Goal: Transaction & Acquisition: Purchase product/service

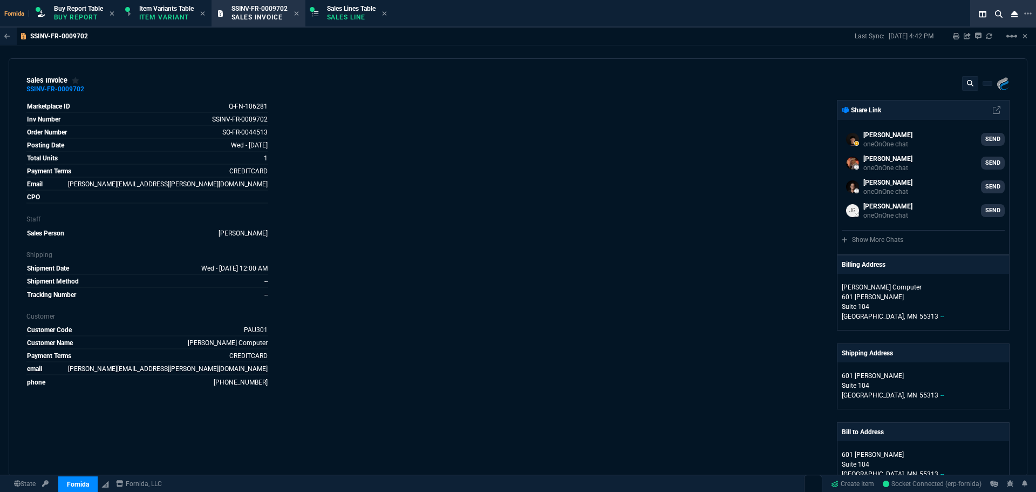
select select "1: BROV"
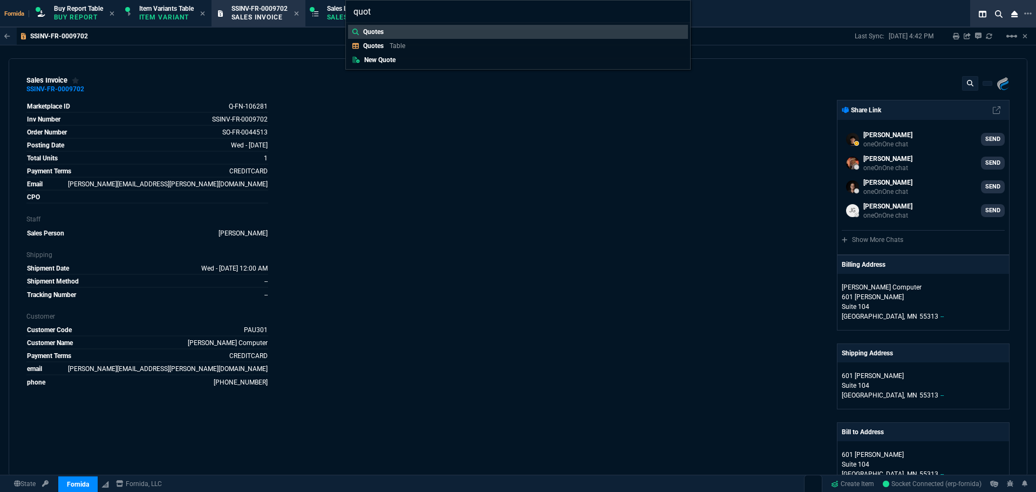
type input "quote"
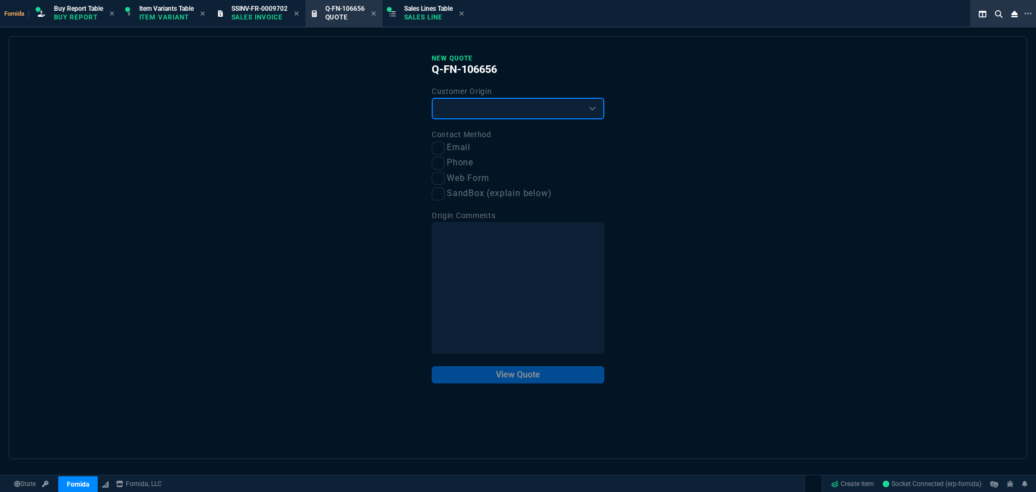
click at [448, 115] on select "Existing Customer Amazon Lead (first order) Website Lead (first order) Called (…" at bounding box center [518, 109] width 173 height 22
select select "existing"
click at [432, 98] on select "Existing Customer Amazon Lead (first order) Website Lead (first order) Called (…" at bounding box center [518, 109] width 173 height 22
click at [442, 150] on input "Email" at bounding box center [438, 147] width 13 height 13
checkbox input "true"
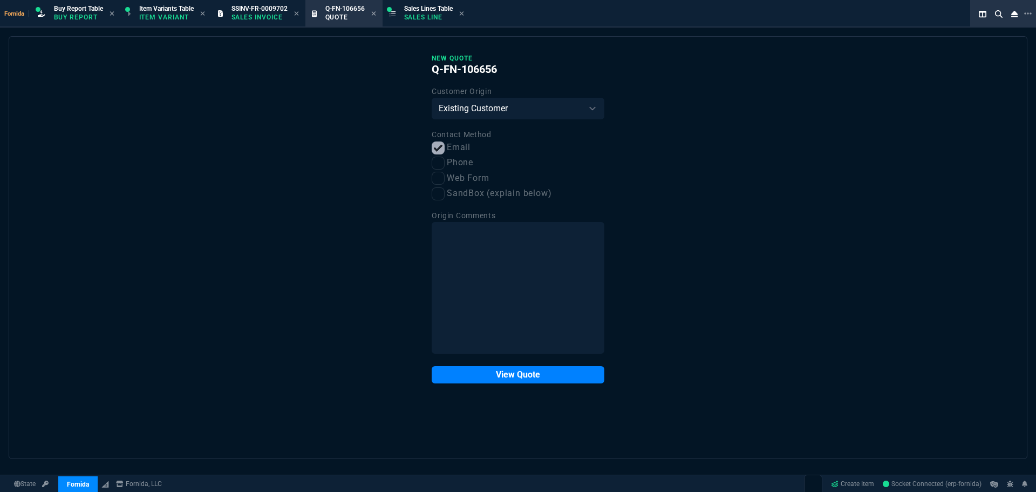
click at [520, 375] on button "View Quote" at bounding box center [518, 374] width 173 height 17
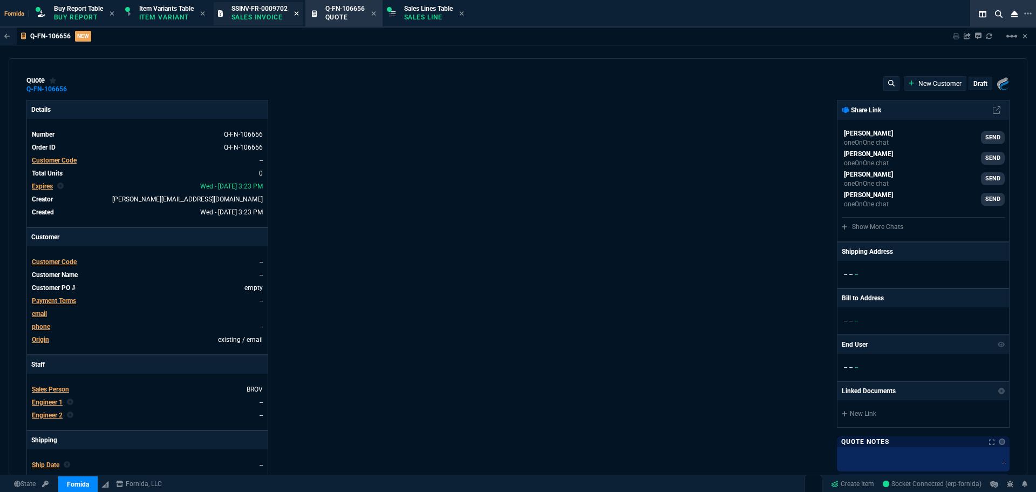
click at [299, 11] on icon at bounding box center [296, 13] width 5 height 6
click at [59, 162] on span "Customer Code" at bounding box center [54, 161] width 45 height 8
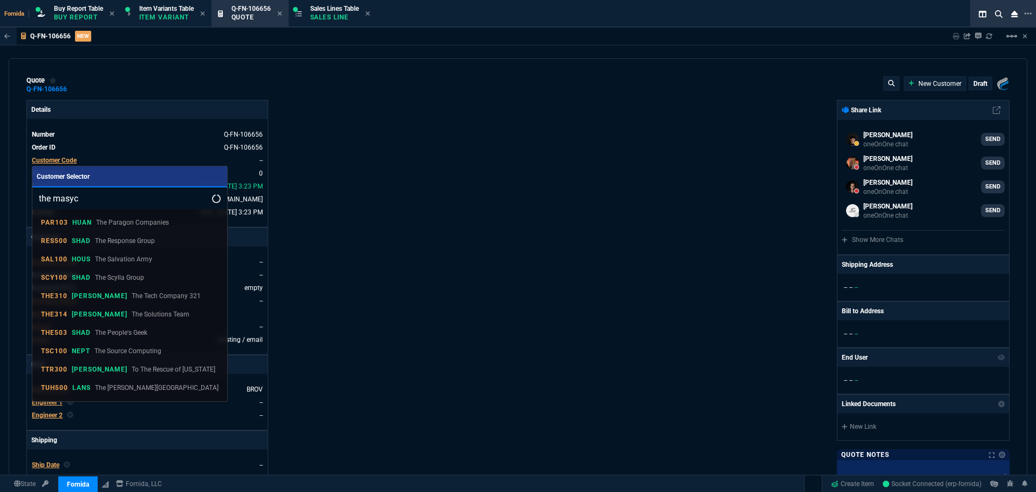
drag, startPoint x: 53, startPoint y: 196, endPoint x: 40, endPoint y: 198, distance: 13.7
click at [39, 198] on input "the masyc" at bounding box center [129, 198] width 195 height 22
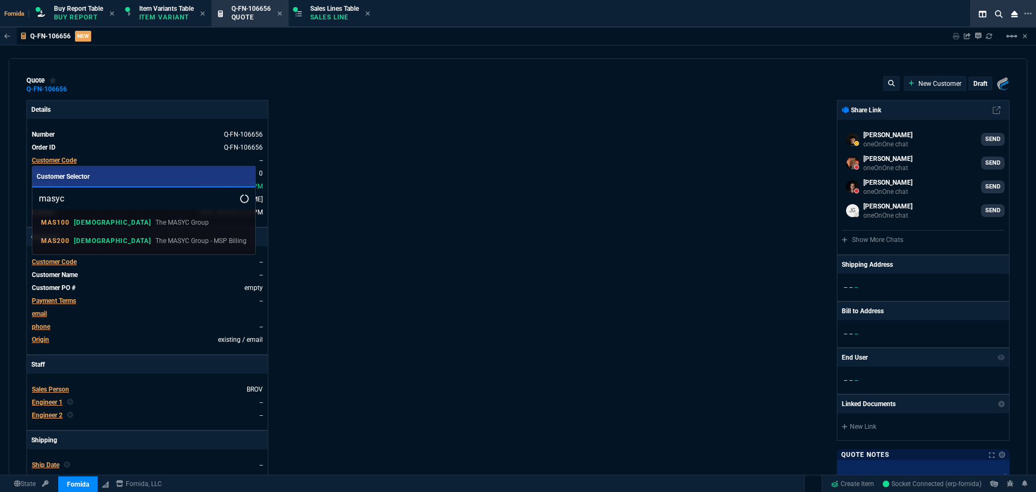
click at [84, 198] on input "masyc" at bounding box center [143, 198] width 223 height 22
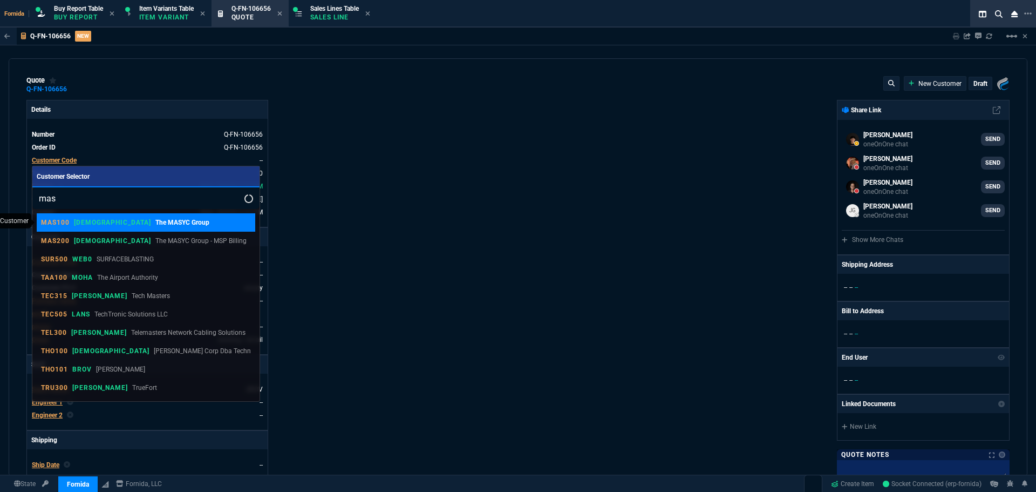
type input "mas"
click at [155, 225] on p "The MASYC Group" at bounding box center [182, 223] width 54 height 10
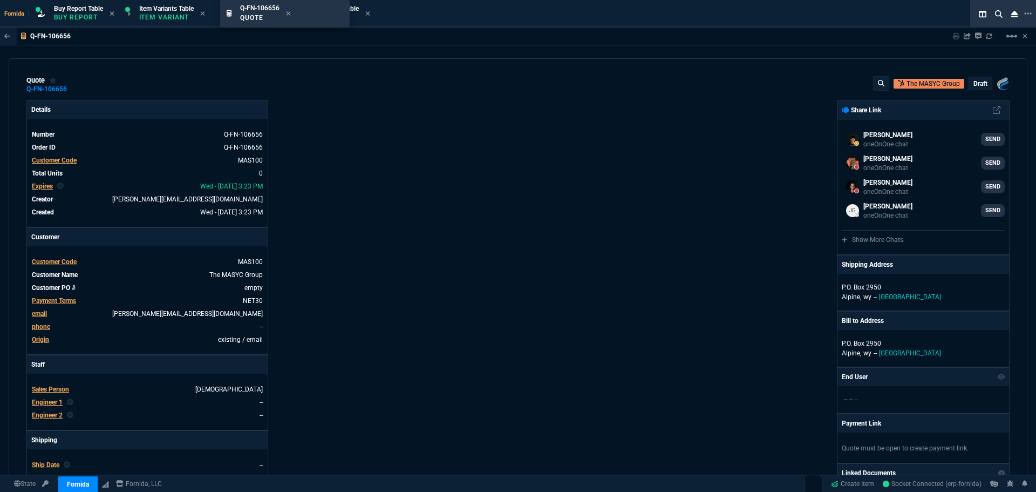
drag, startPoint x: 248, startPoint y: 17, endPoint x: 351, endPoint y: 15, distance: 103.1
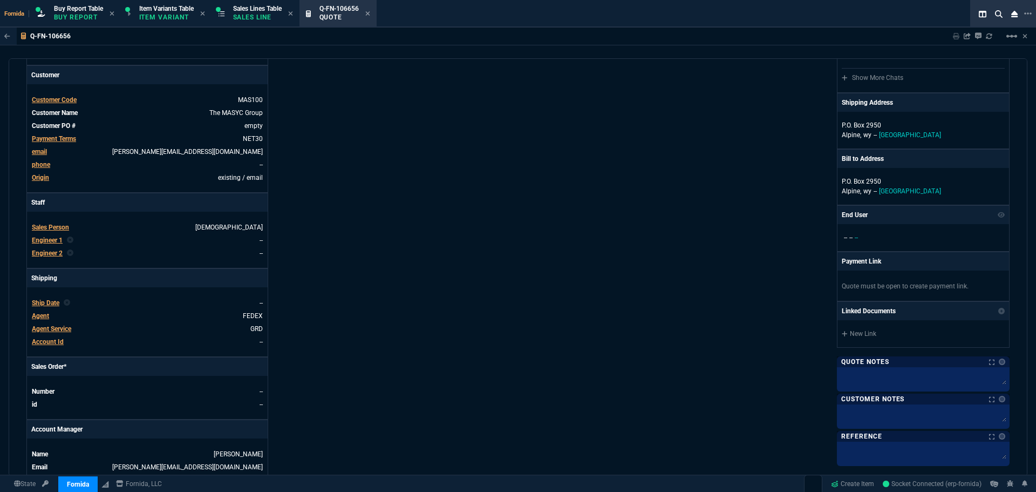
click at [52, 240] on span "Engineer 1" at bounding box center [47, 240] width 31 height 8
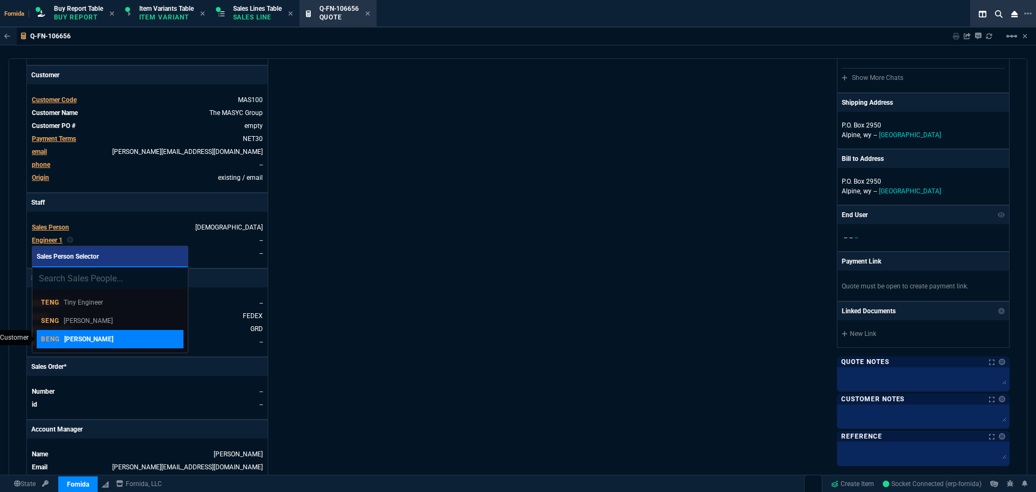
click at [109, 341] on div "BENG [PERSON_NAME]" at bounding box center [110, 339] width 138 height 10
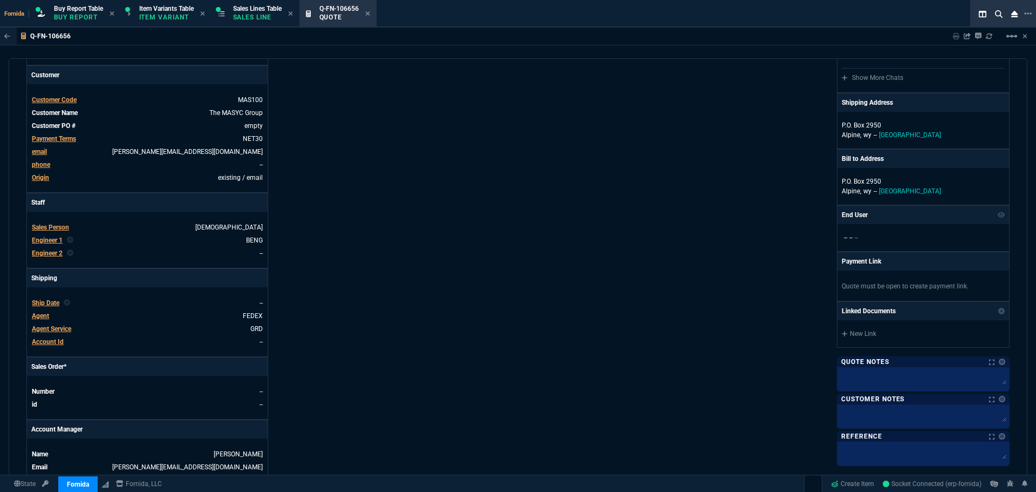
click at [451, 253] on div "Details Number Q-FN-106656 Order ID Q-FN-106656 Customer Code MAS100 Total Unit…" at bounding box center [272, 216] width 492 height 557
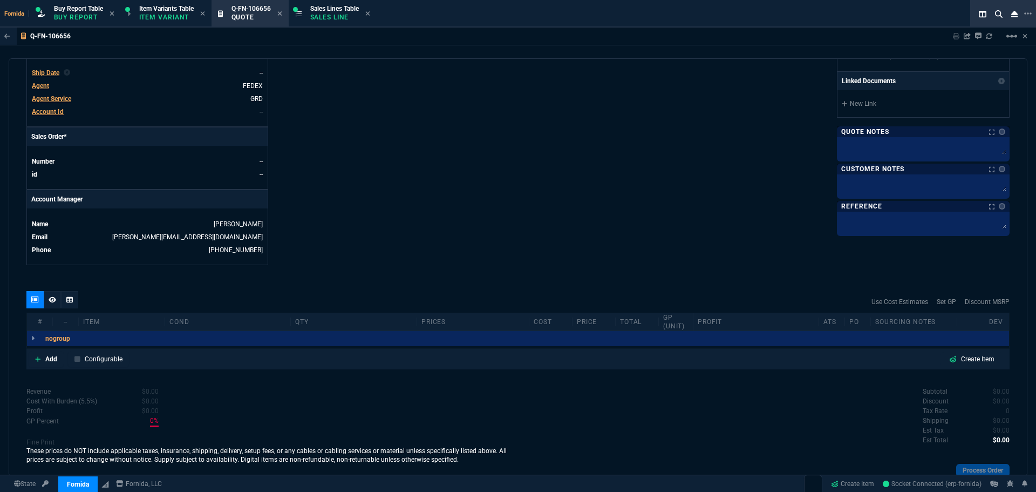
scroll to position [435, 0]
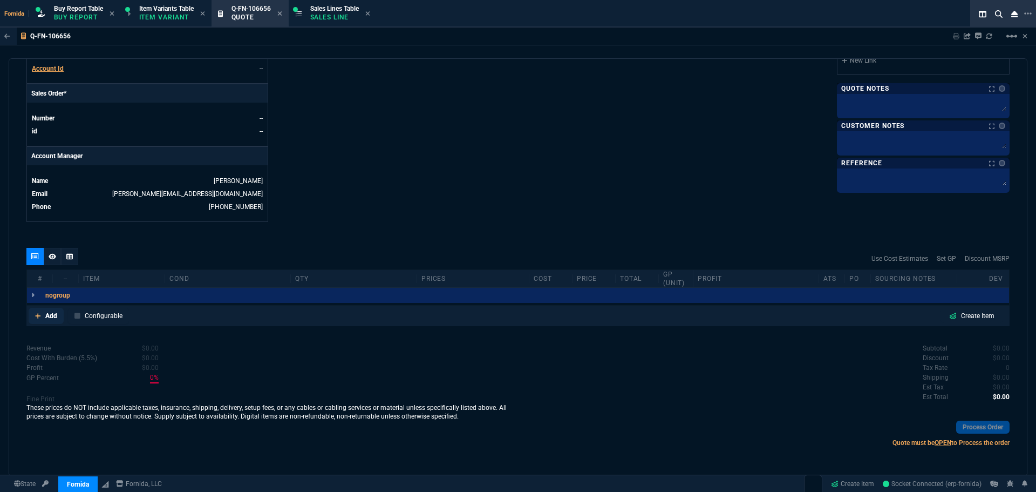
click at [42, 316] on link "Add" at bounding box center [46, 316] width 35 height 16
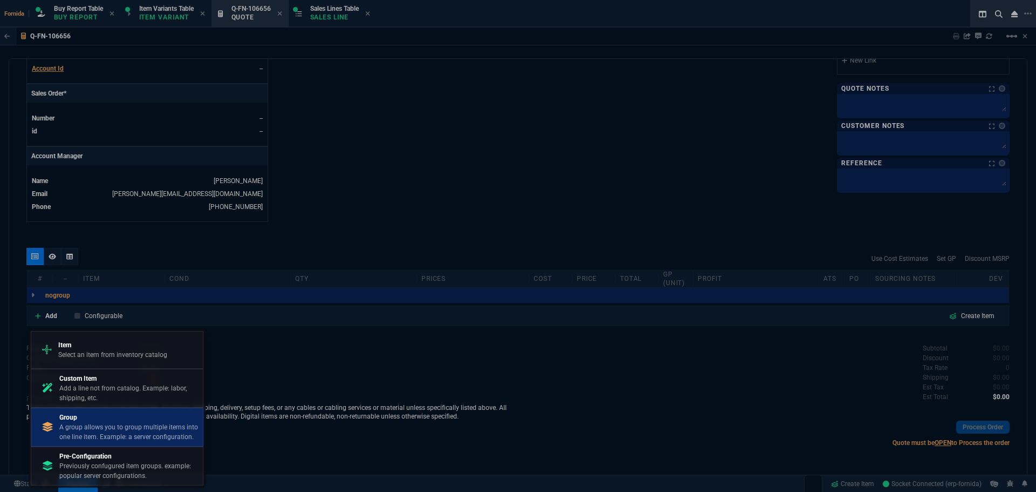
click at [119, 439] on p "A group allows you to group multiple items into one line item. Example: a serve…" at bounding box center [128, 431] width 139 height 19
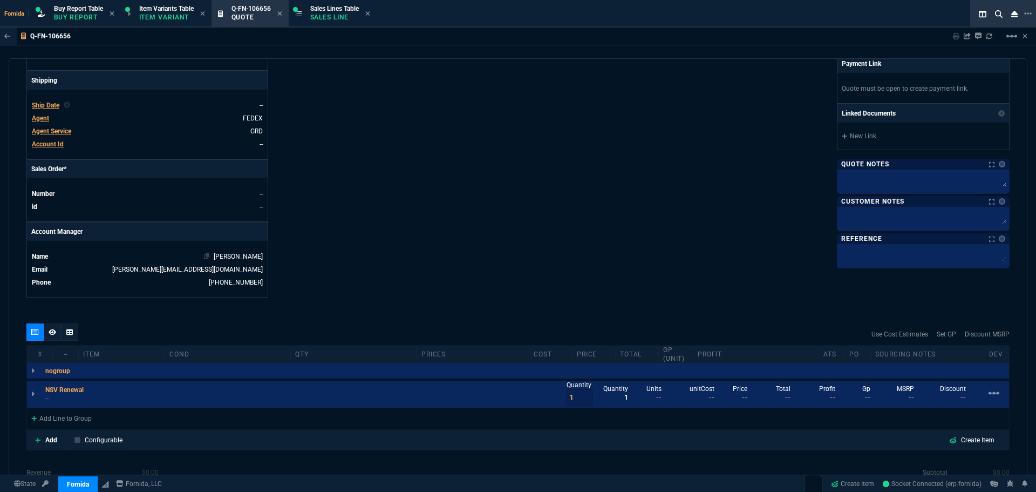
scroll to position [273, 0]
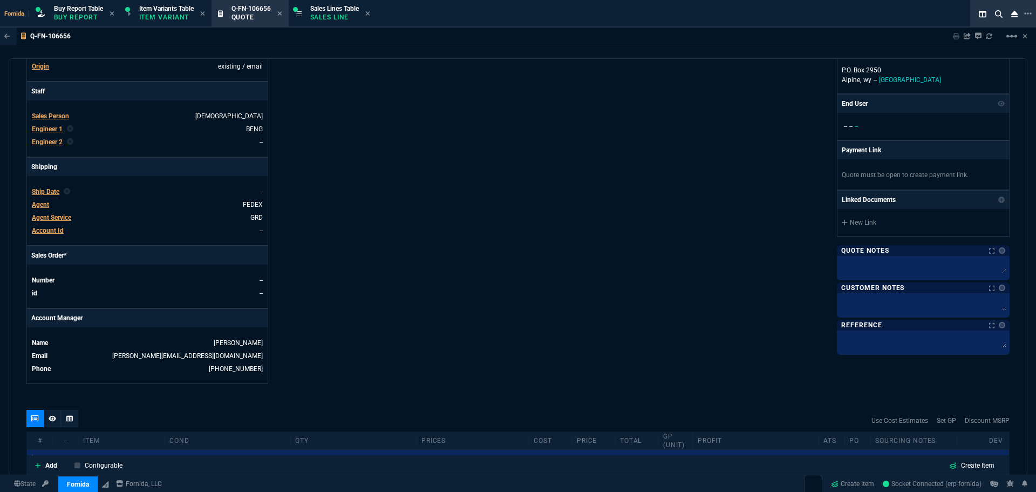
click at [66, 215] on span "Agent Service" at bounding box center [51, 218] width 39 height 8
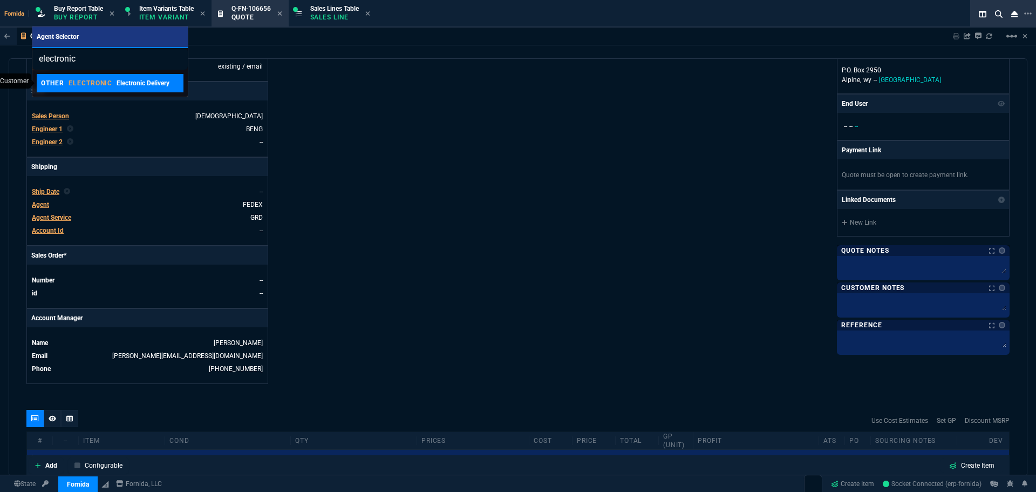
type input "electronic"
click at [106, 80] on p "ELECTRONIC" at bounding box center [91, 83] width 44 height 9
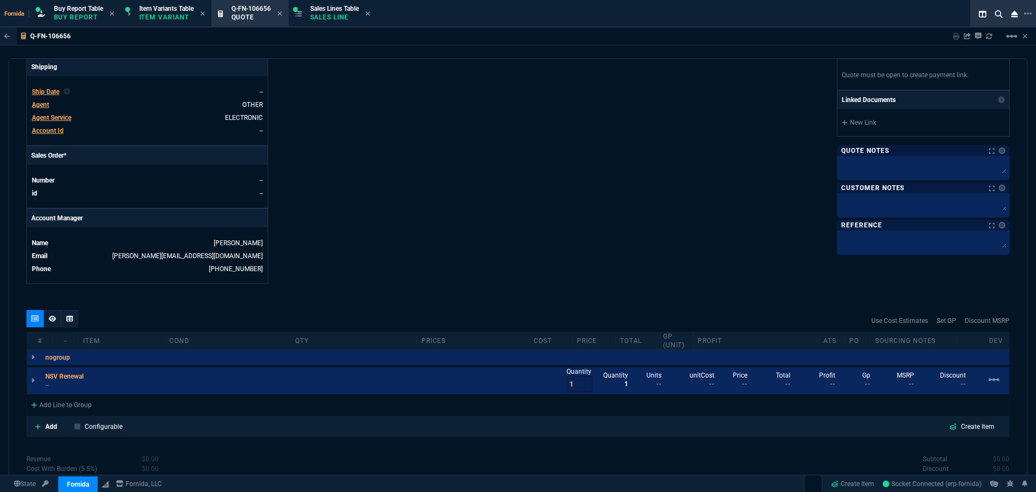
scroll to position [484, 0]
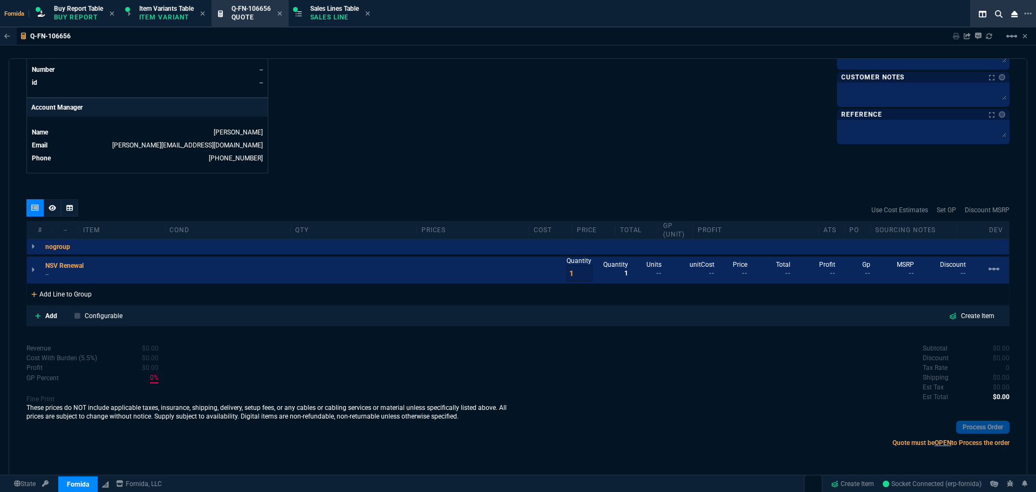
click at [91, 286] on div "Add Line to Group" at bounding box center [61, 292] width 69 height 19
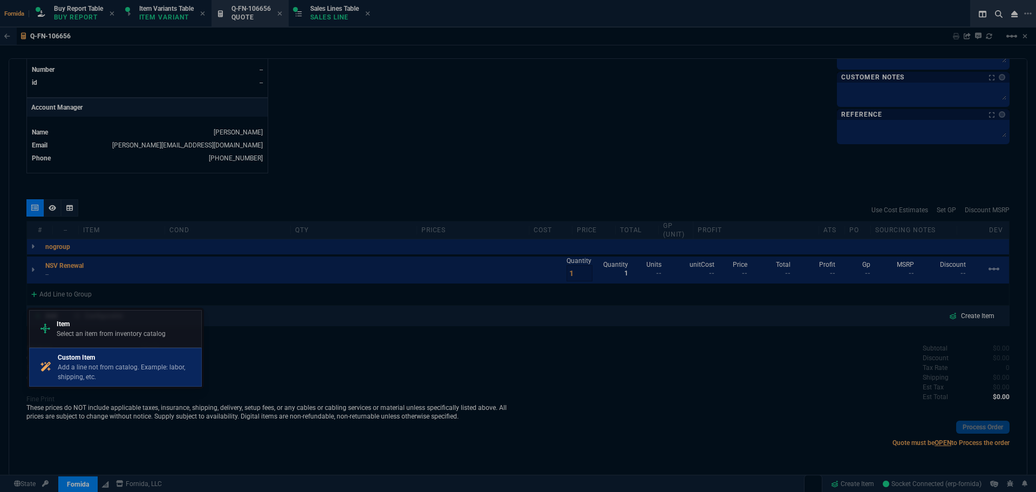
click at [129, 372] on p "Add a line not from catalog. Example: labor, shipping, etc." at bounding box center [127, 371] width 139 height 19
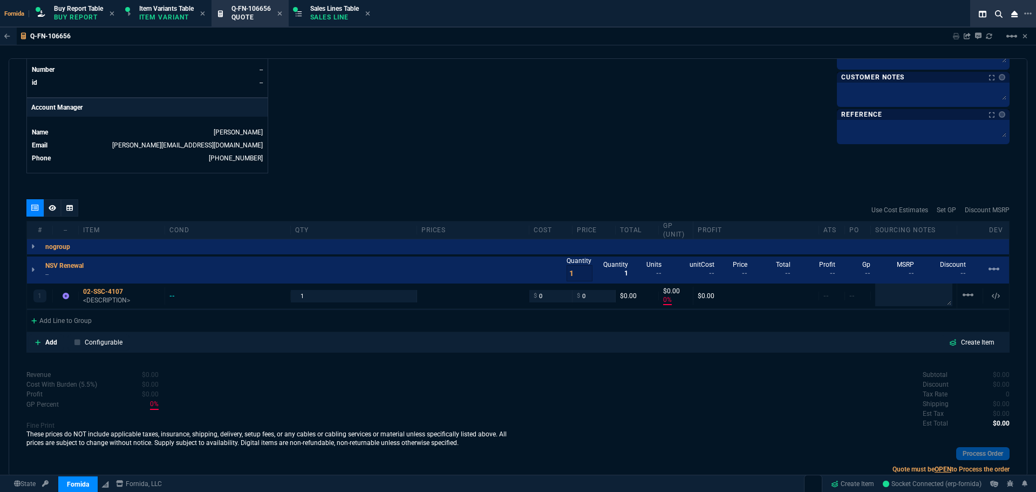
type input "0"
click at [98, 298] on p "<DESCRIPTION>" at bounding box center [121, 300] width 77 height 9
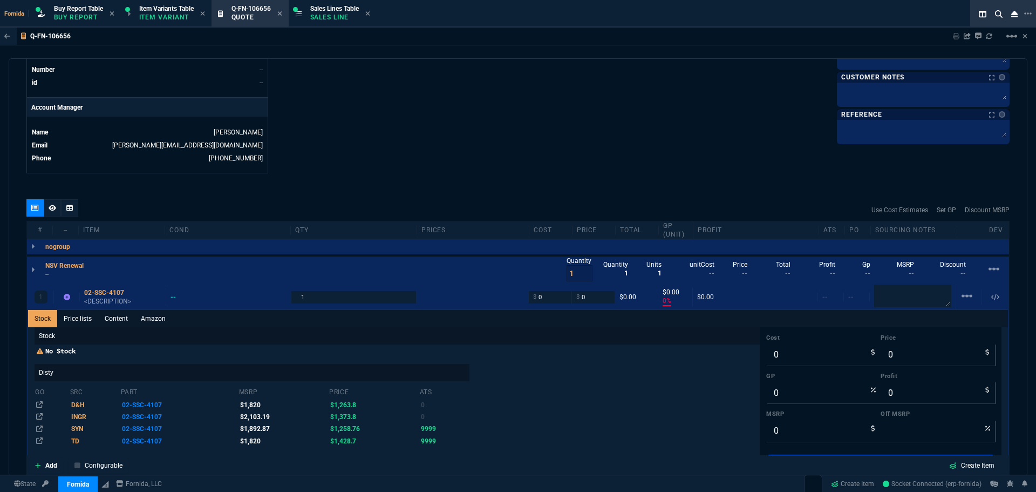
click at [119, 324] on link "Content" at bounding box center [116, 318] width 36 height 17
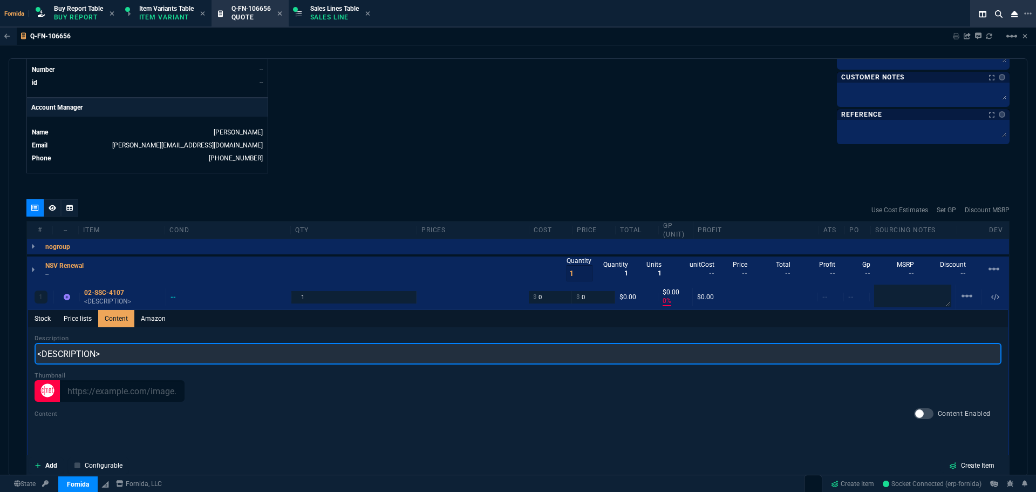
click at [148, 355] on input "<DESCRIPTION>" at bounding box center [518, 354] width 967 height 22
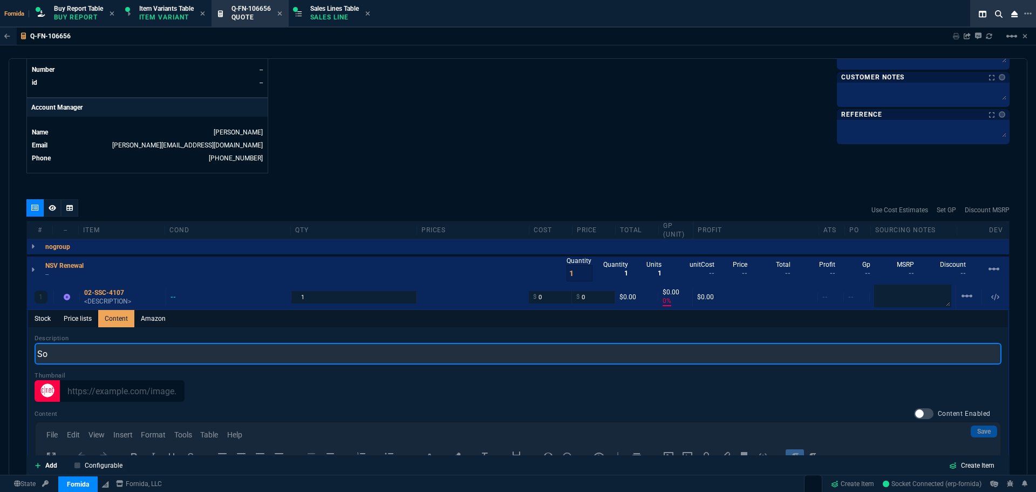
scroll to position [0, 0]
click at [159, 353] on input "Sonicwall NSV advanced for 1 year" at bounding box center [518, 354] width 967 height 22
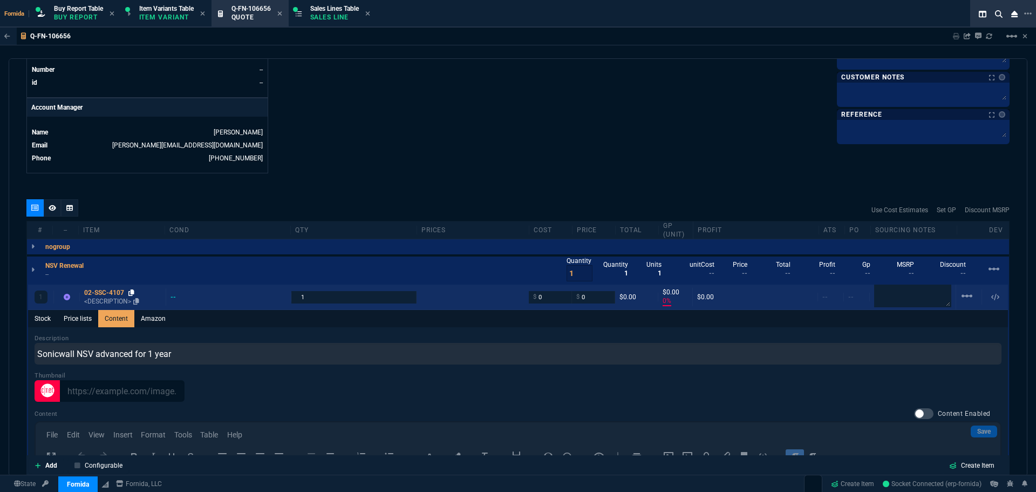
click at [132, 292] on icon at bounding box center [131, 292] width 6 height 6
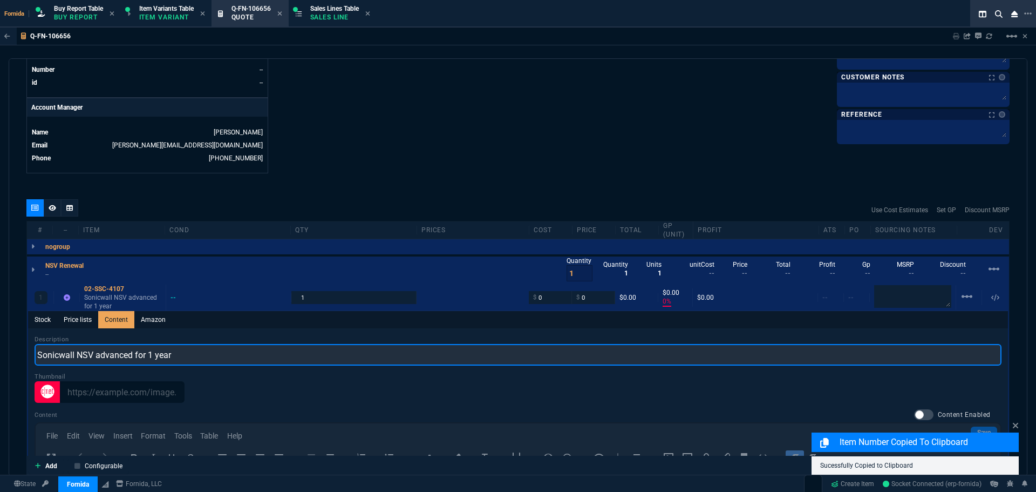
drag, startPoint x: 165, startPoint y: 358, endPoint x: 77, endPoint y: 357, distance: 88.5
click at [77, 357] on input "Sonicwall NSV advanced for 1 year" at bounding box center [518, 355] width 967 height 22
paste input "Advanced Protection Service Suite for NSv 270 1YR"
click at [238, 356] on input "Sonicwall Advanced Protection Service Suite for NSv 270 1YR" at bounding box center [518, 355] width 967 height 22
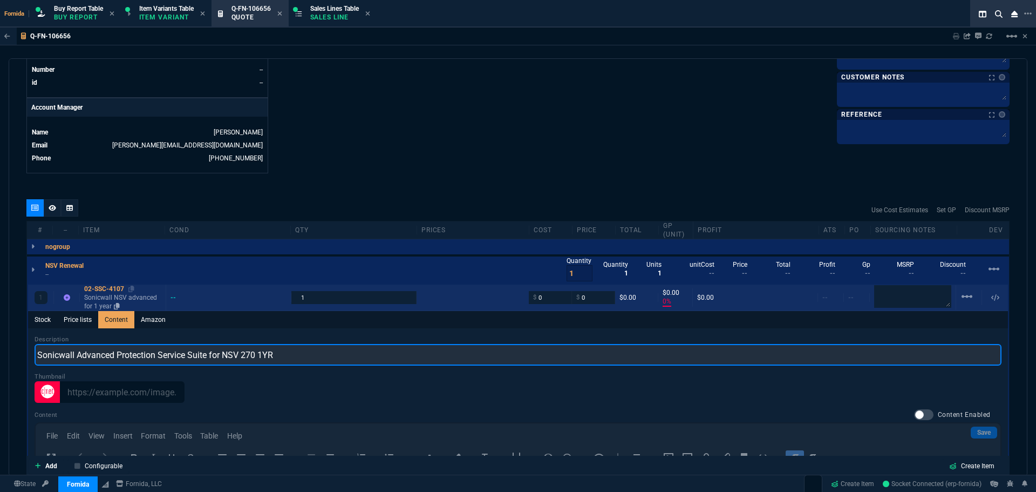
type input "Sonicwall Advanced Protection Service Suite for NSV 270 1YR"
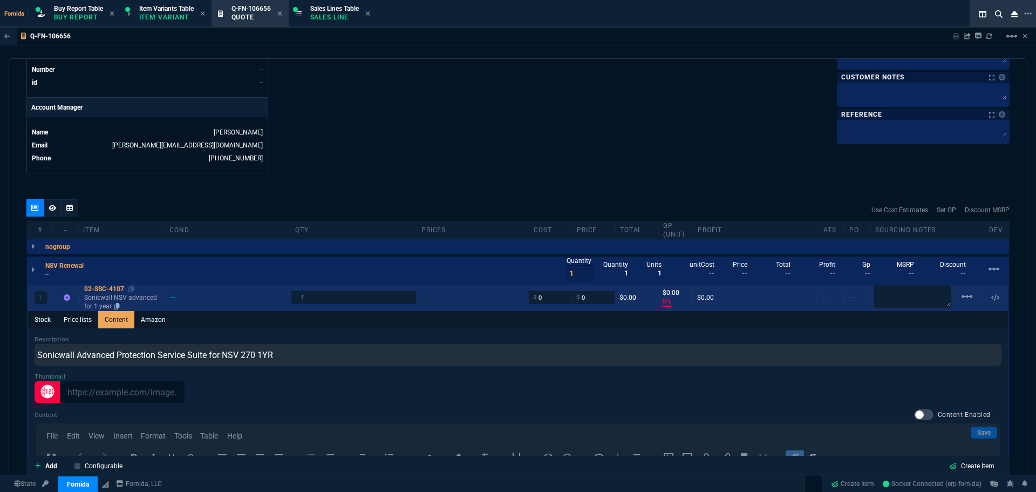
click at [111, 296] on p "Sonicwall NSV advanced for 1 year" at bounding box center [122, 301] width 77 height 17
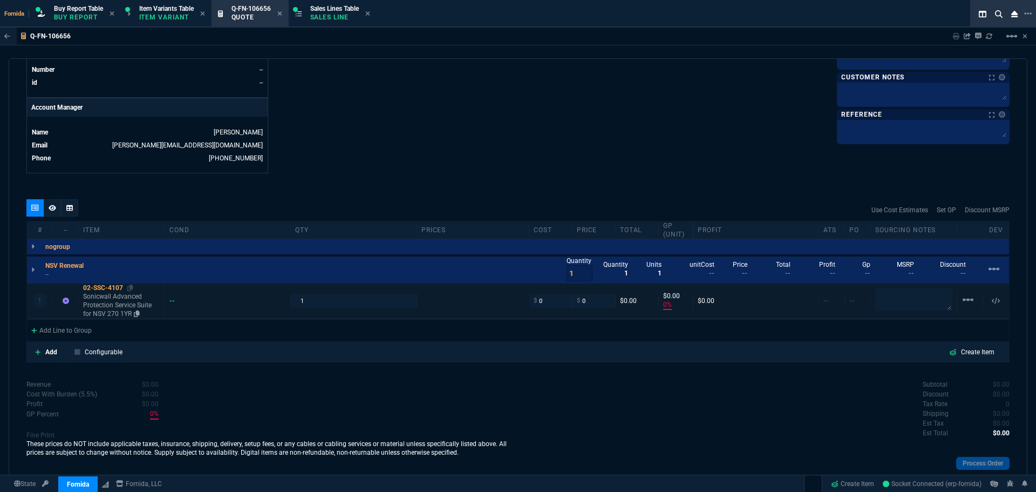
type input "0"
click at [127, 290] on div "02-SSC-4107" at bounding box center [121, 287] width 77 height 9
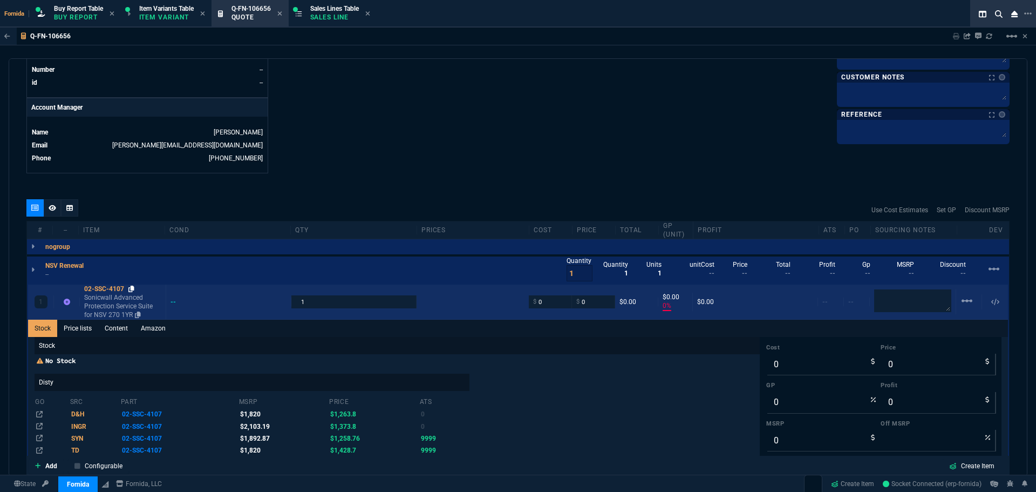
click at [134, 290] on icon at bounding box center [131, 289] width 6 height 6
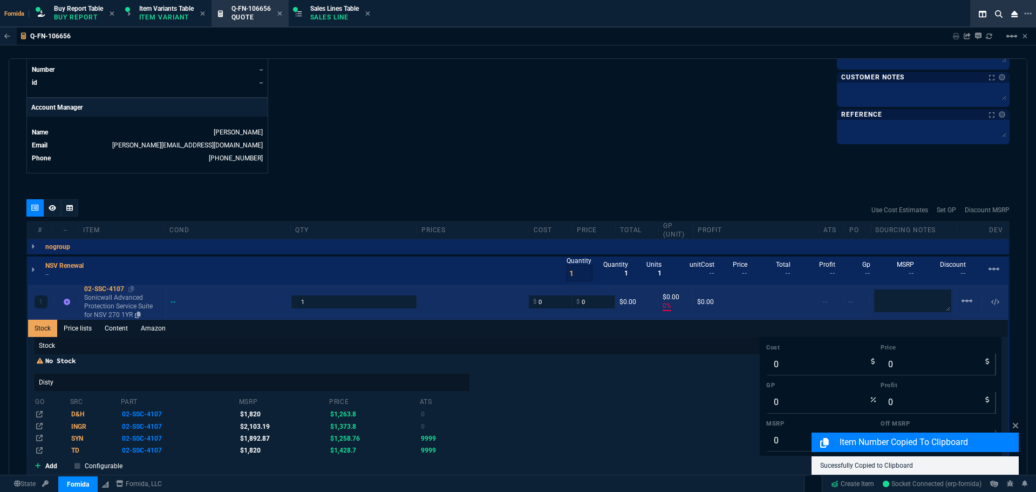
drag, startPoint x: 116, startPoint y: 297, endPoint x: 29, endPoint y: 265, distance: 92.7
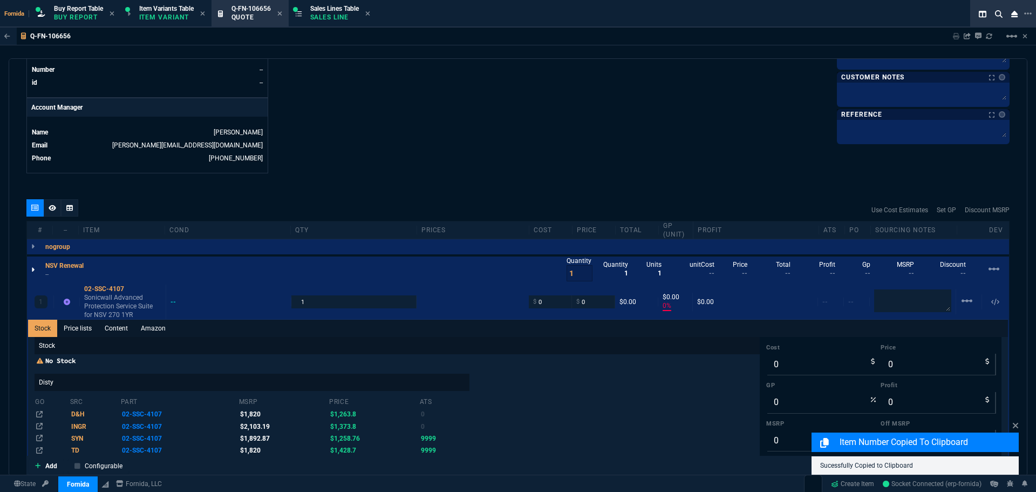
click at [116, 297] on p "Sonicwall Advanced Protection Service Suite for NSV 270 1YR" at bounding box center [122, 306] width 77 height 26
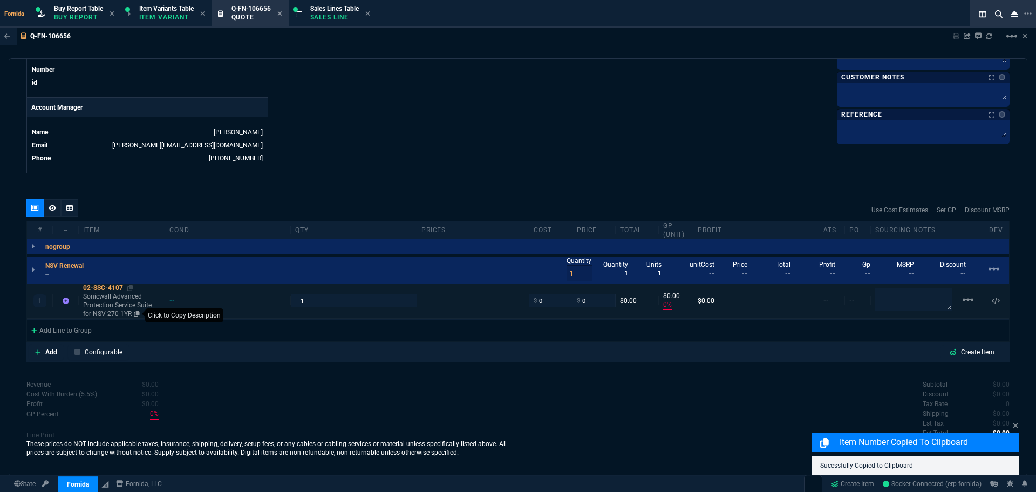
click at [135, 311] on icon at bounding box center [137, 313] width 6 height 6
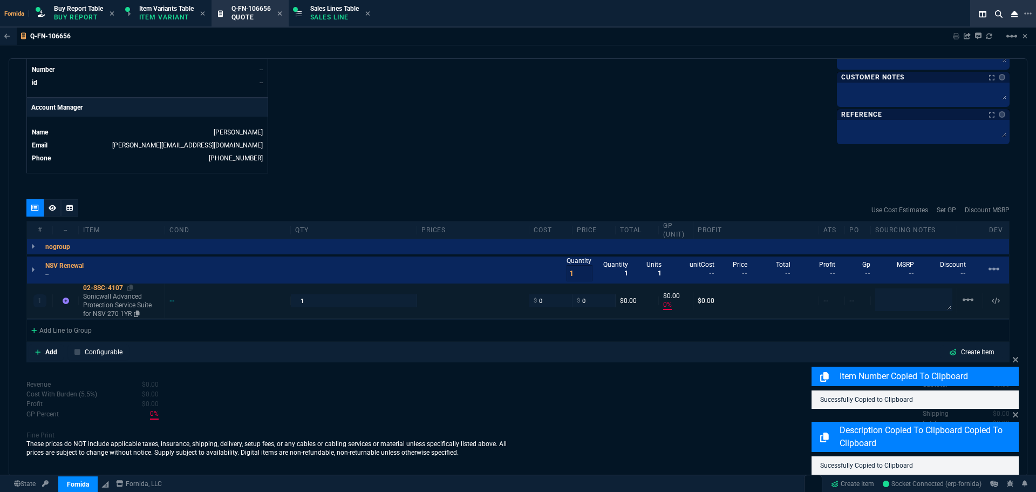
click at [112, 305] on p "Sonicwall Advanced Protection Service Suite for NSV 270 1YR" at bounding box center [121, 305] width 77 height 26
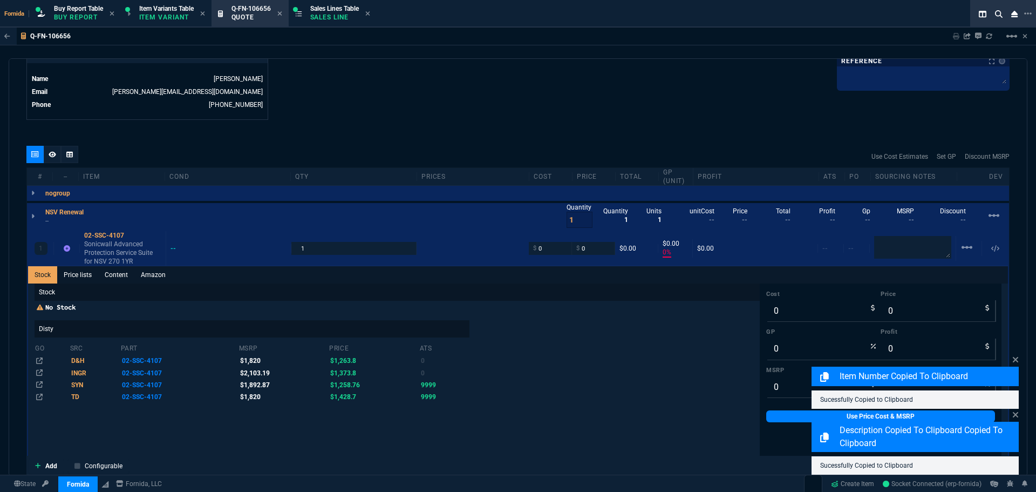
scroll to position [538, 0]
click at [1015, 361] on icon at bounding box center [1015, 359] width 5 height 5
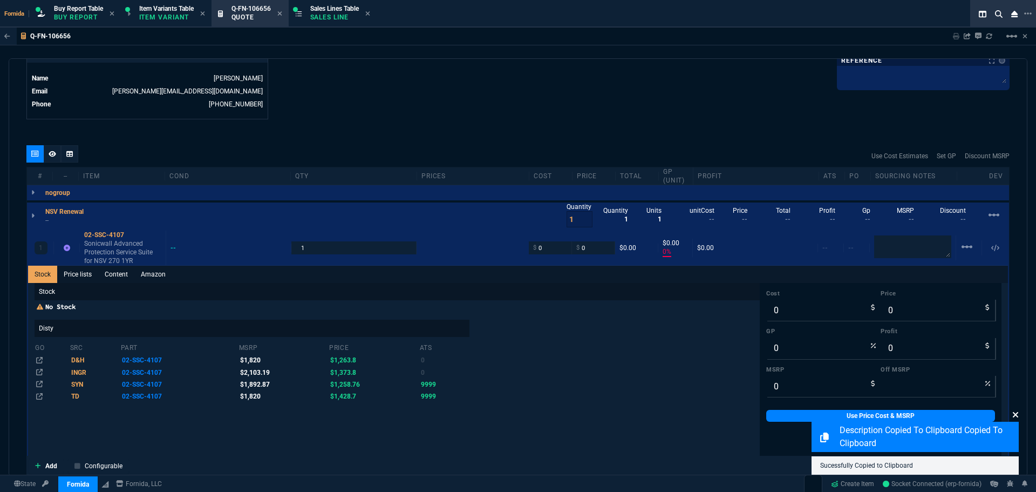
click at [1014, 413] on icon at bounding box center [1015, 414] width 5 height 5
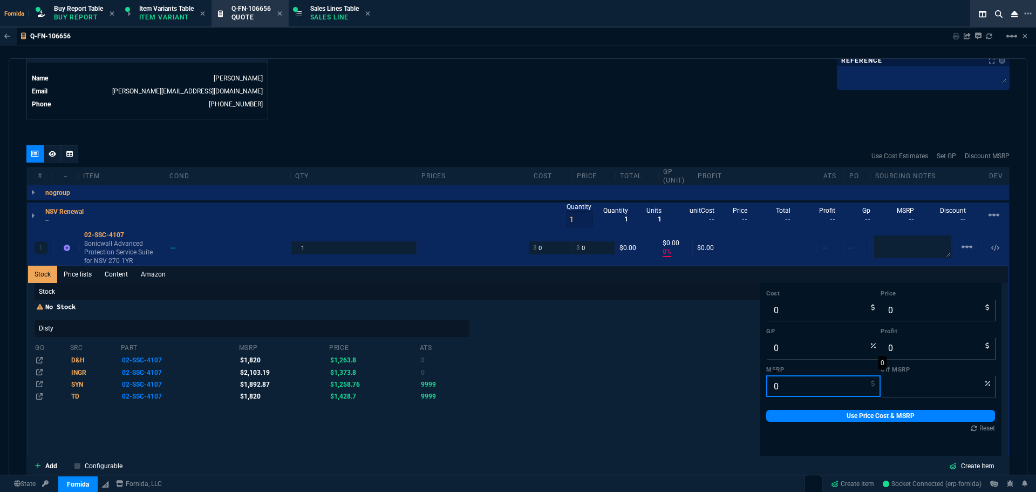
click at [802, 385] on input "0" at bounding box center [824, 386] width 114 height 22
type input "1"
type input "100"
type input "1892.87"
drag, startPoint x: 814, startPoint y: 415, endPoint x: 786, endPoint y: 333, distance: 86.5
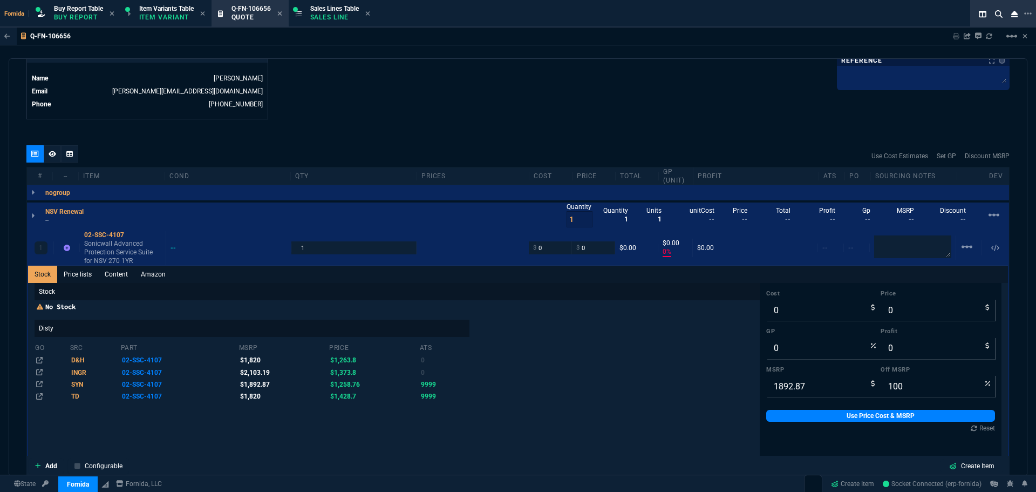
click at [815, 415] on link "Use Price Cost & MSRP" at bounding box center [881, 416] width 229 height 12
click at [777, 310] on input "0" at bounding box center [824, 310] width 114 height 22
type input "022"
type input "-100"
type input "-22"
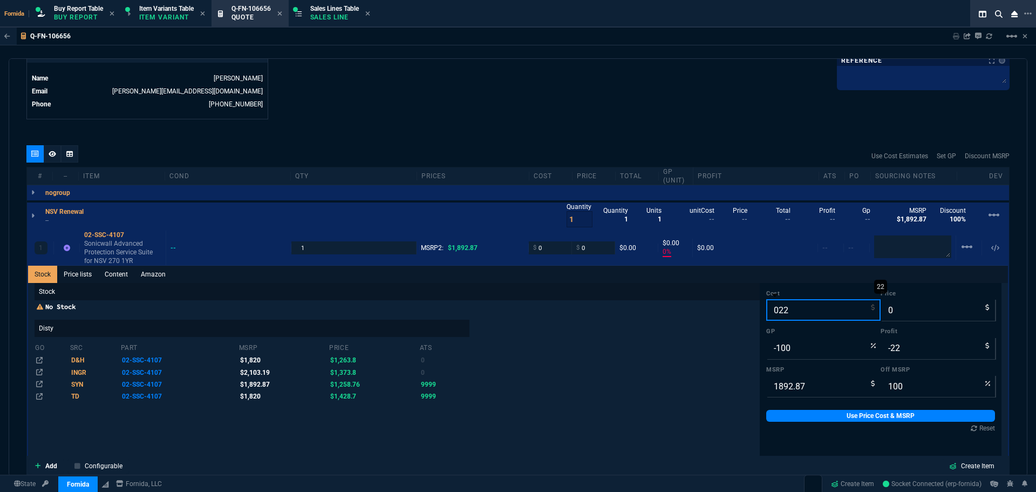
type input "0229"
type input "-229"
type input "1"
type input "-1"
type input "122"
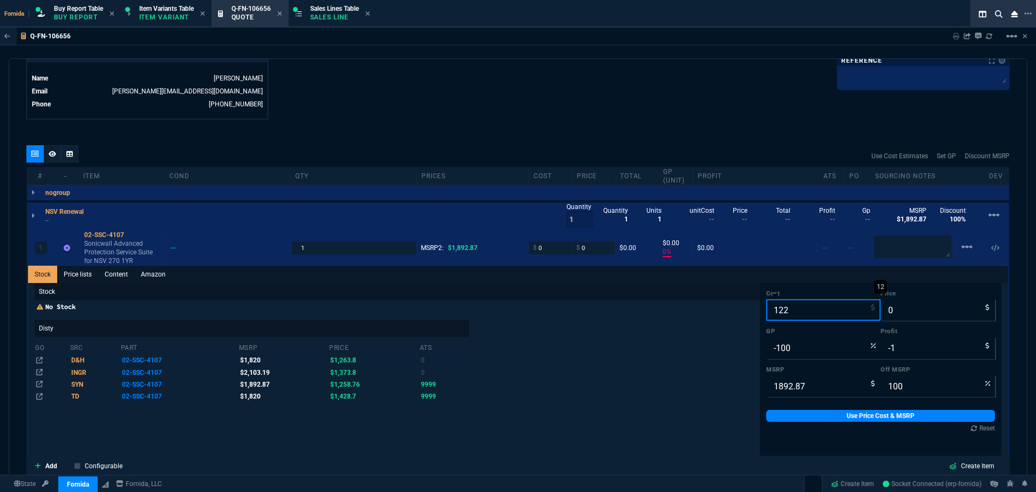
type input "-122"
type input "1229"
type input "-1229"
type input "1229.39"
click at [817, 423] on div "Cost 1229.39 Price 0 GP -100 Profit -1229 MSRP 1892.87 Off MSRP 100 Use Price C…" at bounding box center [881, 361] width 242 height 156
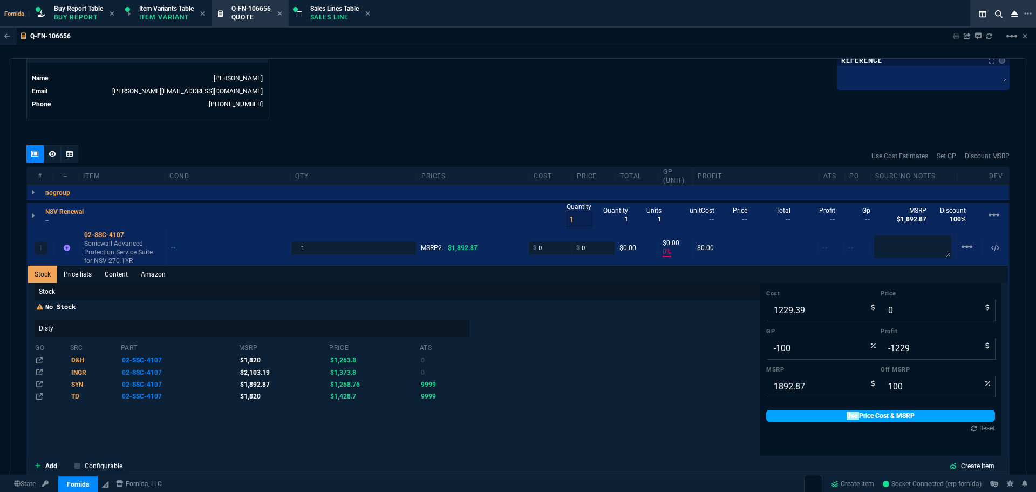
click at [817, 422] on link "Use Price Cost & MSRP" at bounding box center [881, 416] width 229 height 12
type input "1229.39"
click at [818, 419] on link "Use Price Cost & MSRP" at bounding box center [881, 416] width 229 height 12
drag, startPoint x: 134, startPoint y: 237, endPoint x: 28, endPoint y: 223, distance: 107.8
click at [134, 237] on icon at bounding box center [131, 235] width 6 height 6
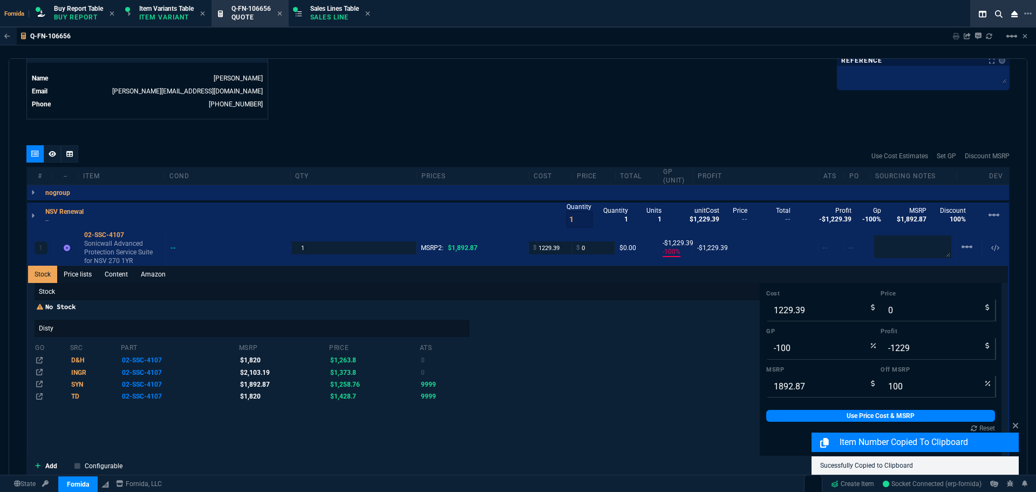
drag, startPoint x: 131, startPoint y: 234, endPoint x: 19, endPoint y: 207, distance: 115.1
click at [131, 234] on icon at bounding box center [131, 235] width 6 height 6
drag, startPoint x: 601, startPoint y: 245, endPoint x: 599, endPoint y: 300, distance: 55.1
click at [601, 245] on input "0" at bounding box center [594, 247] width 34 height 12
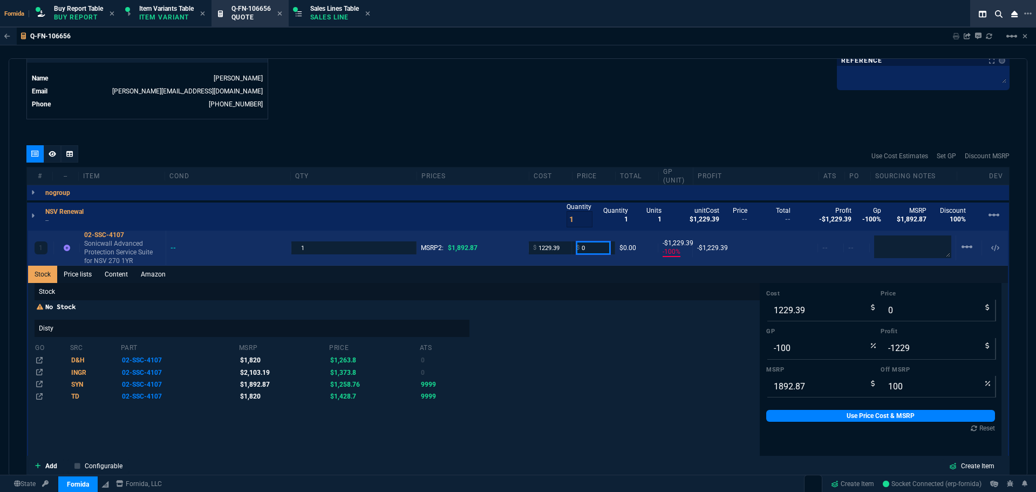
click at [578, 246] on input "0" at bounding box center [594, 247] width 34 height 12
type input "1700"
type input "28"
type input "471"
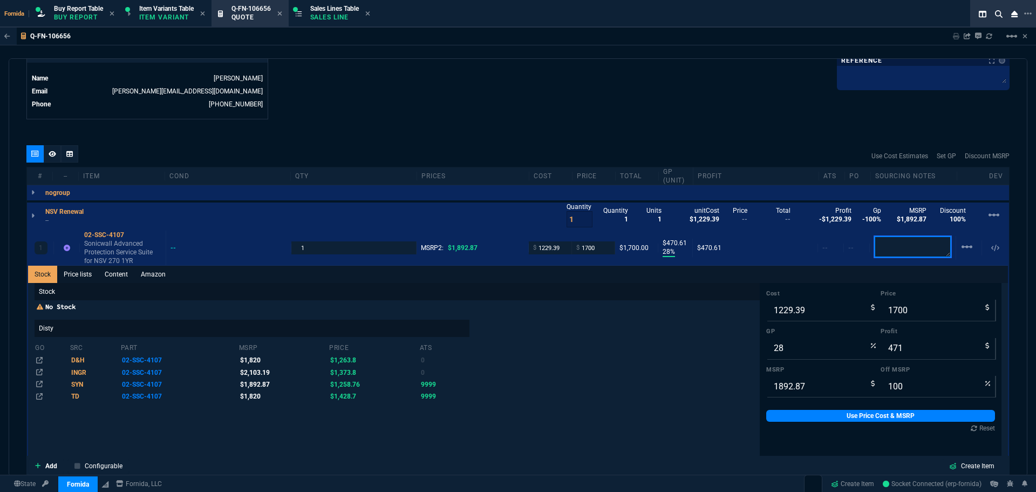
type input "10"
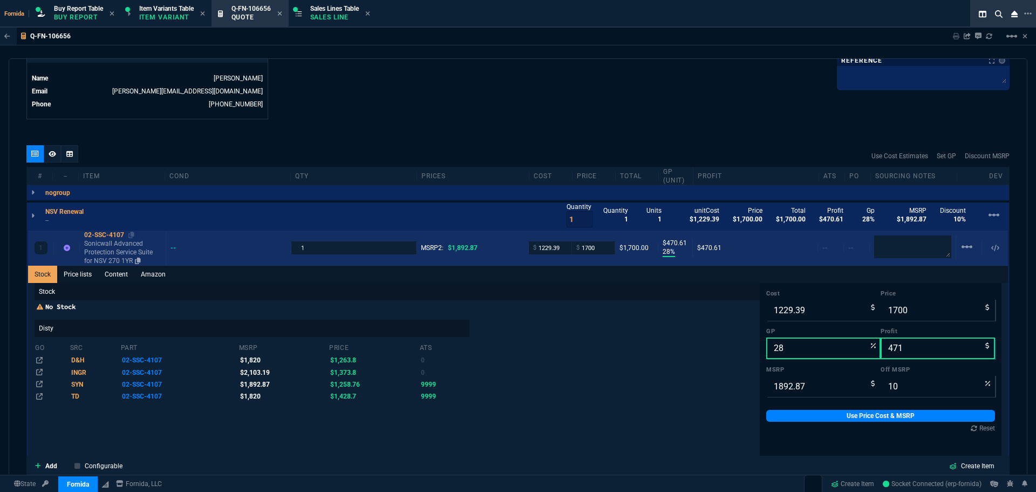
click at [104, 254] on p "Sonicwall Advanced Protection Service Suite for NSV 270 1YR" at bounding box center [122, 252] width 77 height 26
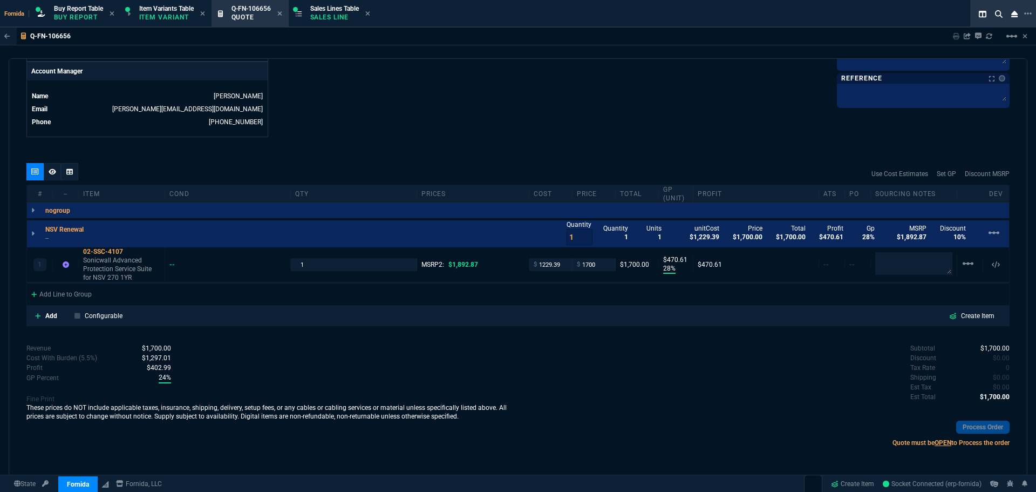
scroll to position [520, 0]
drag, startPoint x: 54, startPoint y: 174, endPoint x: 171, endPoint y: 212, distance: 122.4
click at [54, 174] on icon at bounding box center [53, 171] width 8 height 6
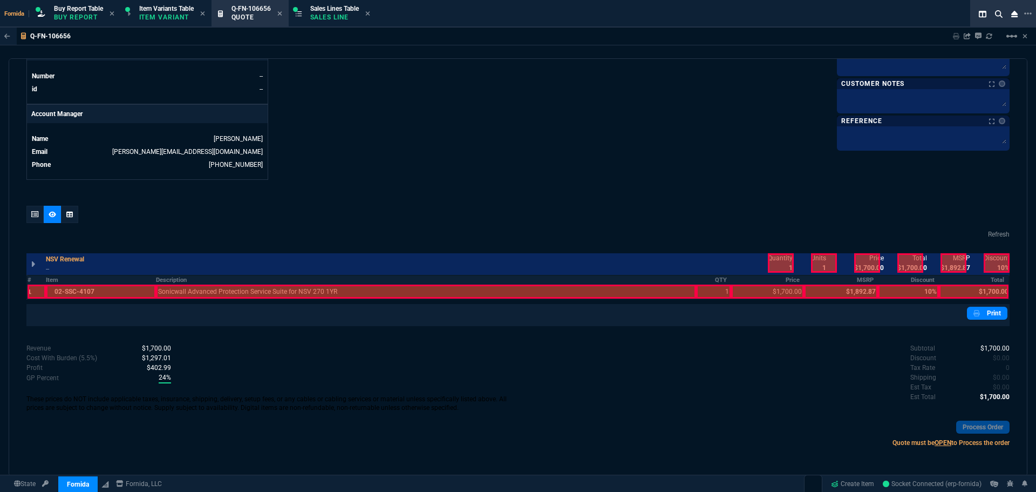
click at [321, 288] on div at bounding box center [426, 291] width 540 height 14
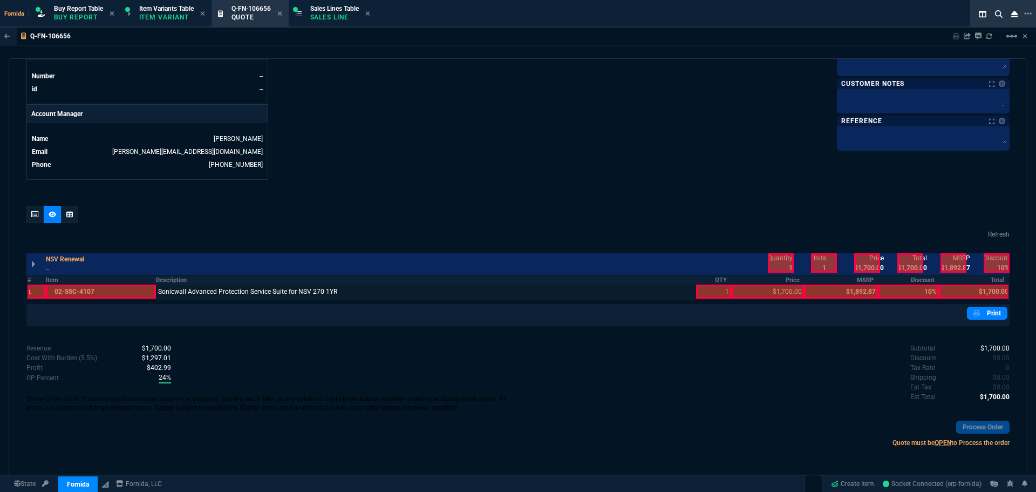
click at [125, 286] on div at bounding box center [101, 291] width 110 height 14
click at [704, 284] on th "QTY" at bounding box center [713, 279] width 35 height 9
click at [769, 292] on div at bounding box center [767, 291] width 73 height 14
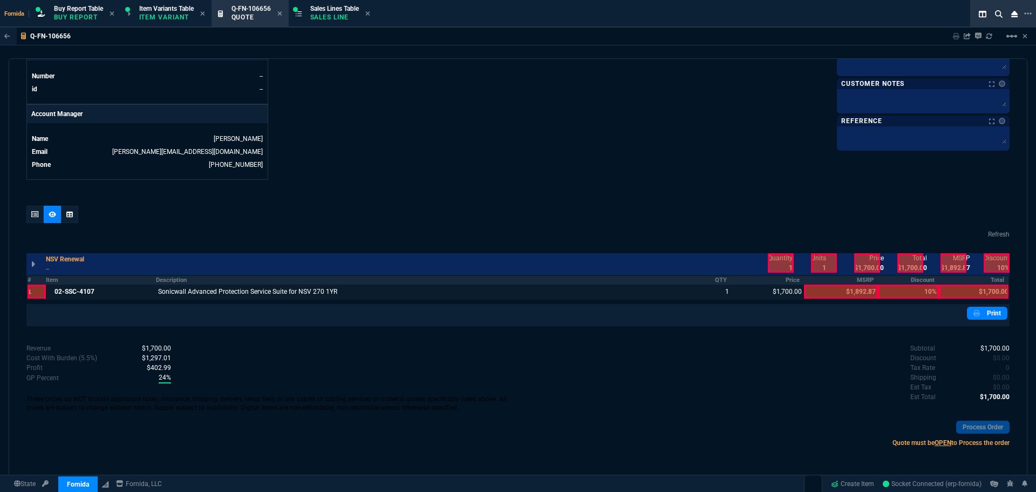
click at [787, 294] on div at bounding box center [767, 291] width 73 height 14
drag, startPoint x: 868, startPoint y: 268, endPoint x: 913, endPoint y: 263, distance: 45.1
click at [876, 267] on div "Price $1,700.00" at bounding box center [868, 262] width 26 height 19
click at [914, 262] on div at bounding box center [911, 262] width 26 height 19
click at [873, 268] on div at bounding box center [868, 262] width 26 height 19
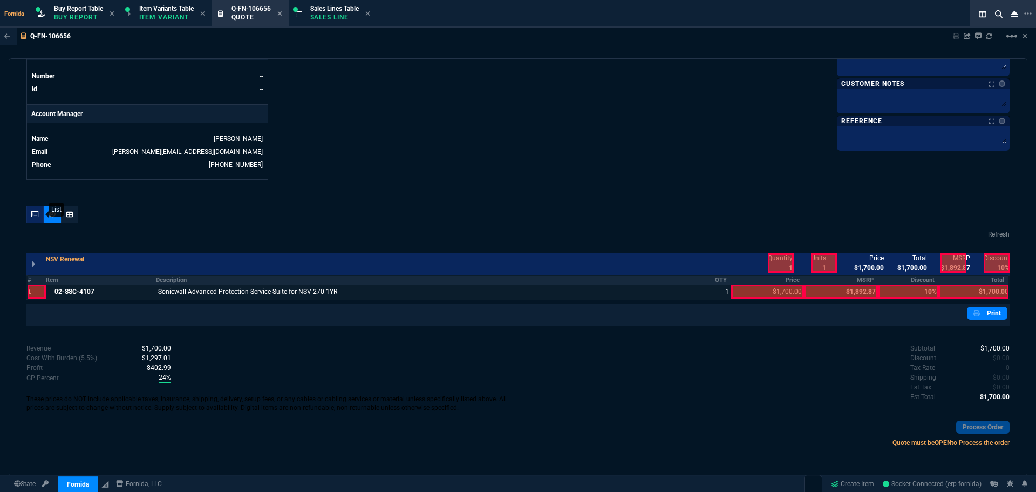
click at [28, 215] on div at bounding box center [34, 214] width 17 height 17
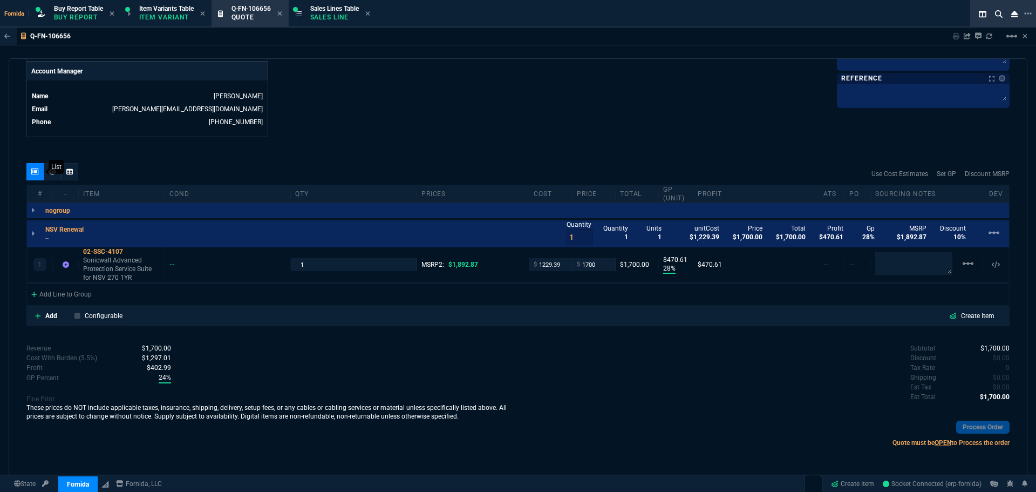
type input "28"
type input "471"
type input "10"
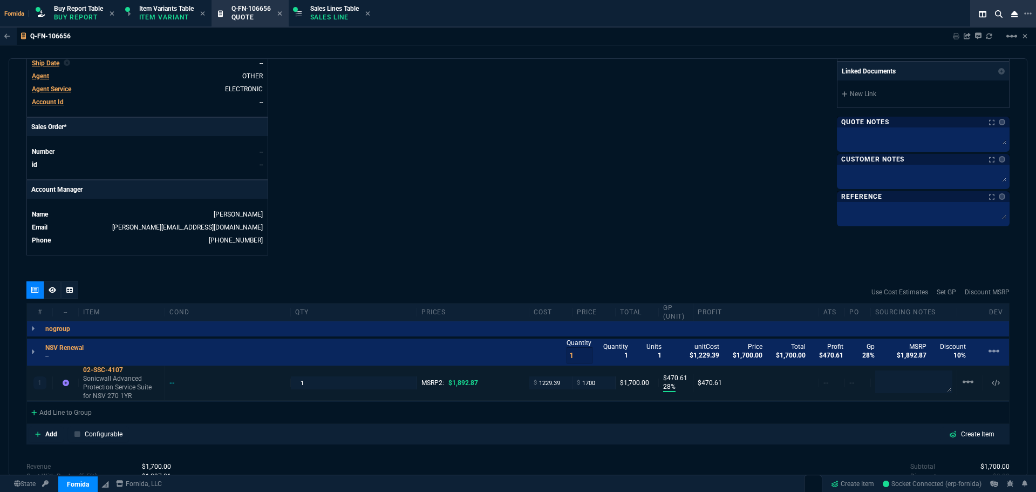
scroll to position [520, 0]
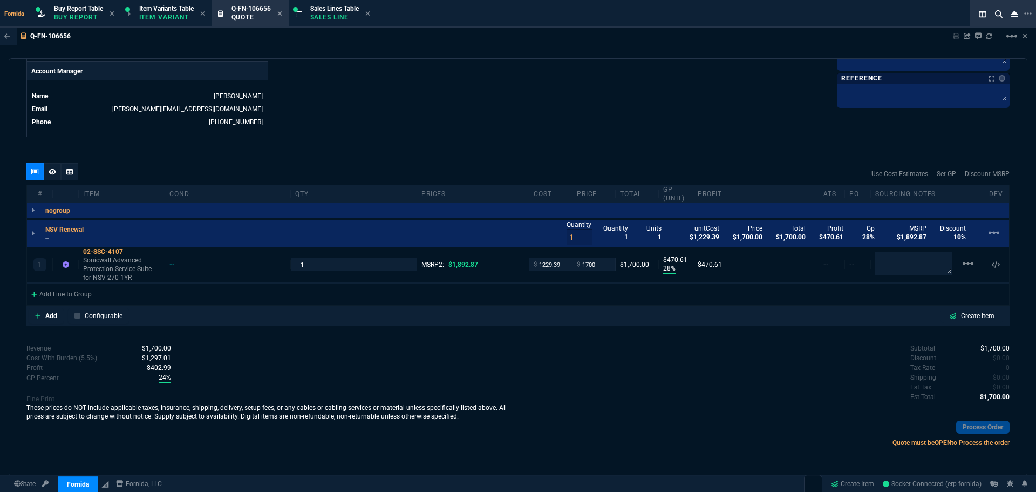
click at [0, 0] on icon at bounding box center [0, 0] width 0 height 0
click at [66, 310] on div "Add Configurable" at bounding box center [79, 316] width 100 height 16
click at [64, 318] on div "Add Configurable" at bounding box center [79, 316] width 100 height 16
click at [56, 322] on link "Add" at bounding box center [46, 316] width 35 height 16
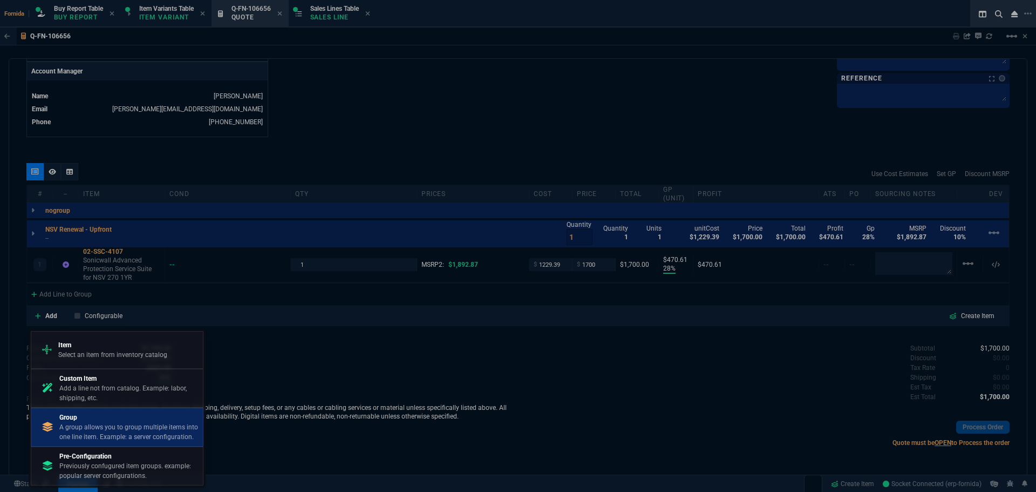
click at [161, 415] on p "Group" at bounding box center [128, 417] width 139 height 10
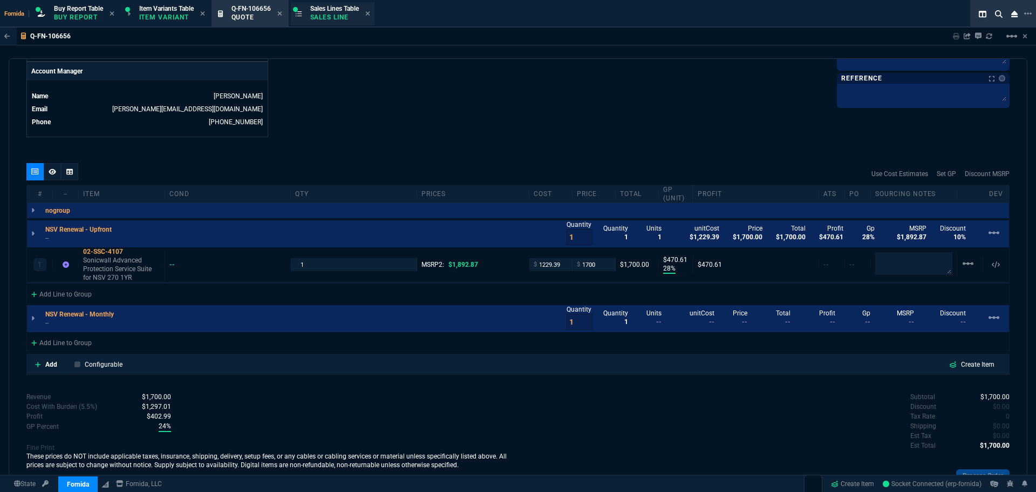
click at [318, 24] on div "Sales Lines Table Sales Line" at bounding box center [333, 13] width 84 height 23
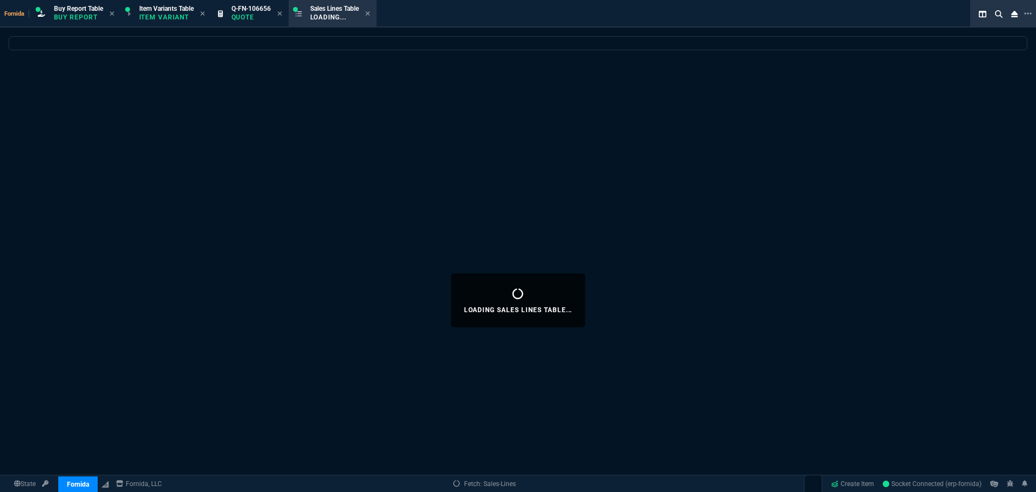
select select
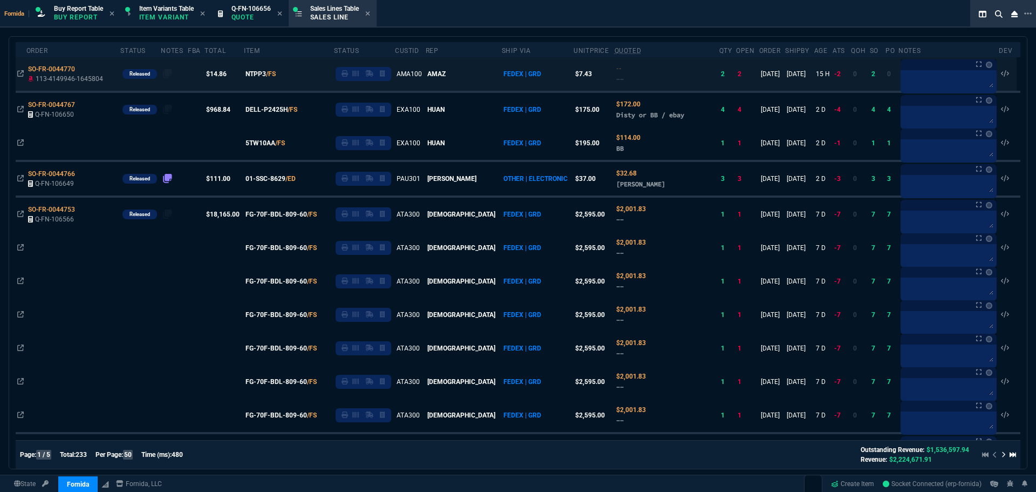
scroll to position [0, 0]
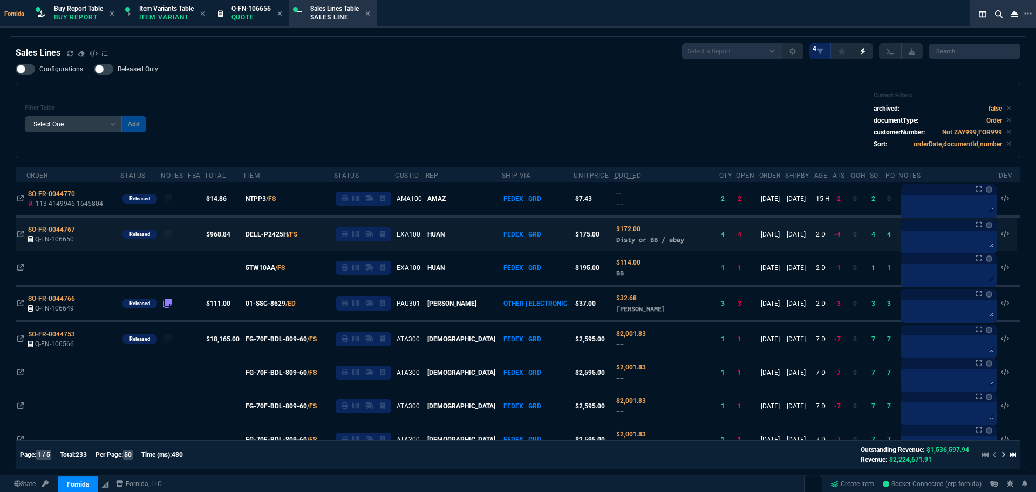
drag, startPoint x: 82, startPoint y: 231, endPoint x: 19, endPoint y: 230, distance: 63.2
click at [82, 231] on icon at bounding box center [82, 229] width 6 height 6
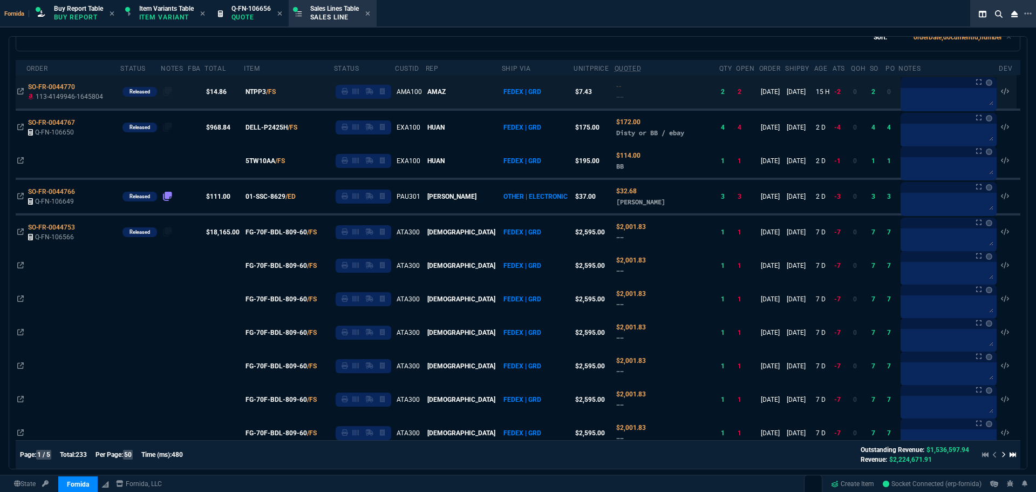
scroll to position [108, 0]
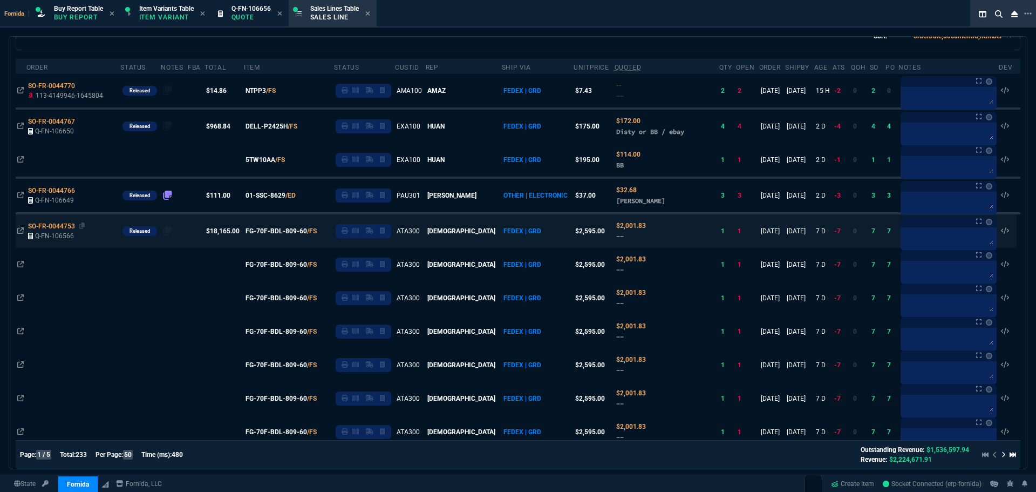
click at [65, 228] on span "SO-FR-0044753" at bounding box center [51, 226] width 47 height 8
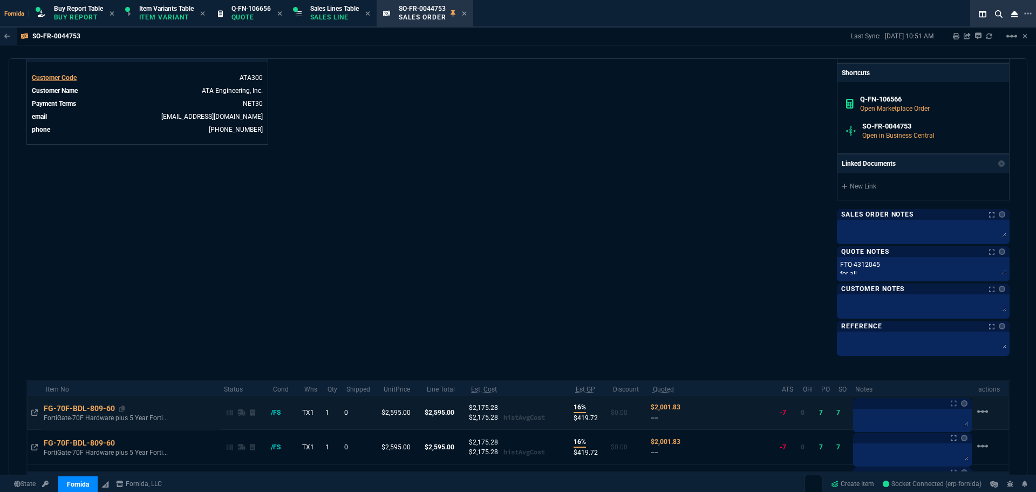
scroll to position [486, 0]
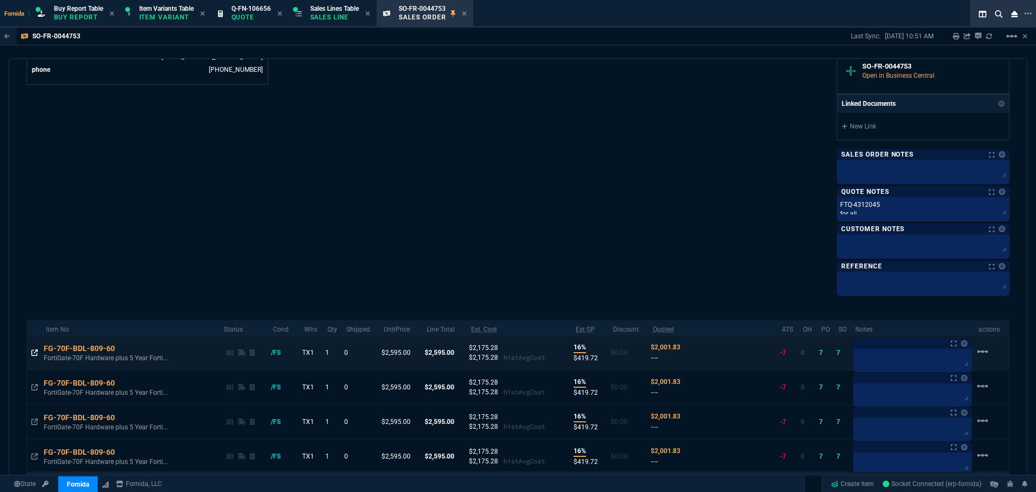
click at [37, 350] on icon at bounding box center [34, 352] width 6 height 6
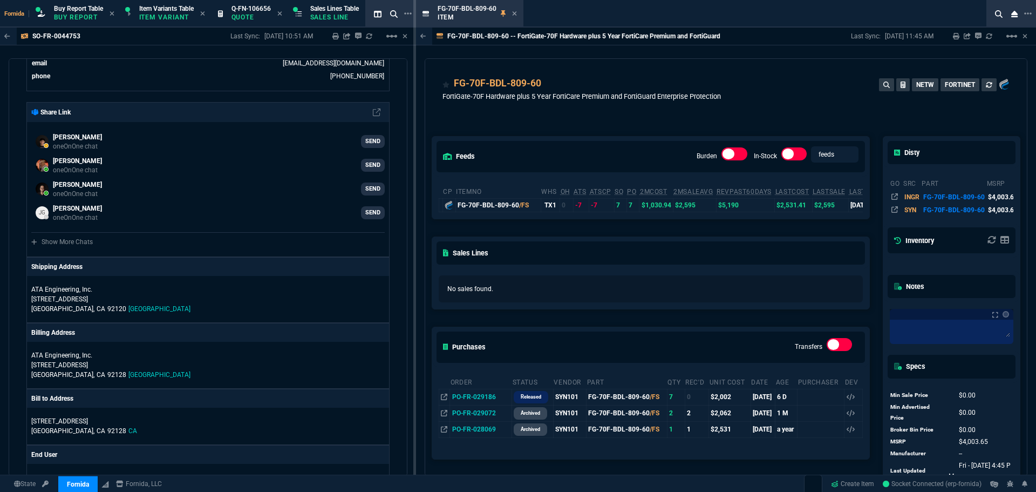
scroll to position [139, 0]
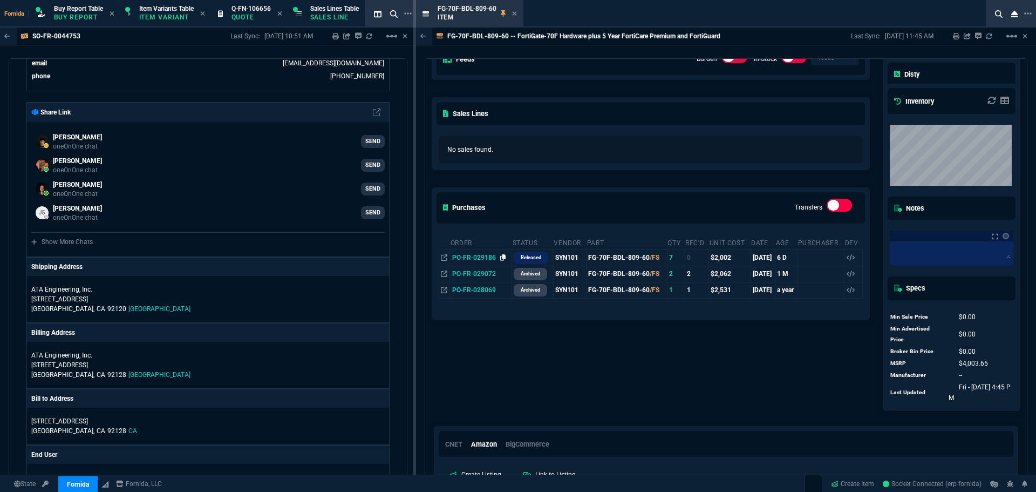
click at [501, 259] on icon at bounding box center [503, 257] width 6 height 6
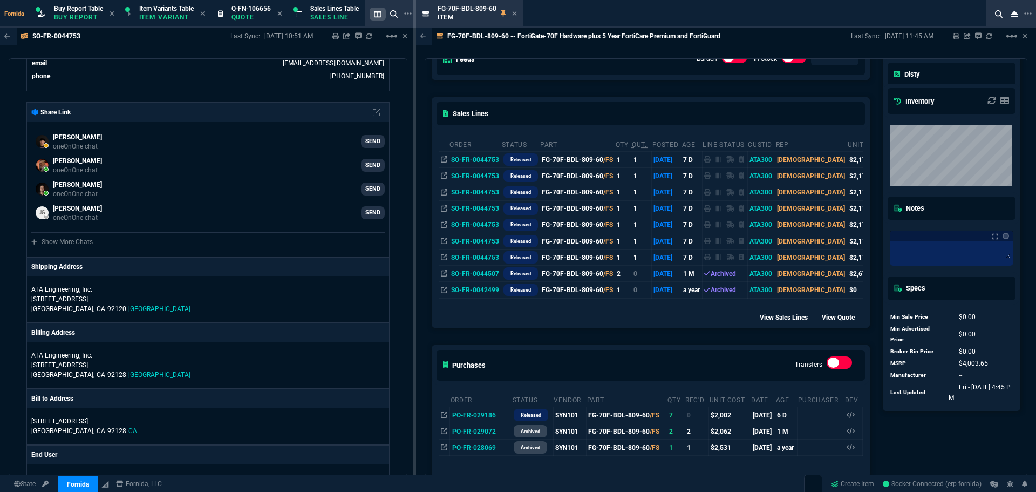
drag, startPoint x: 458, startPoint y: 13, endPoint x: 379, endPoint y: 16, distance: 78.9
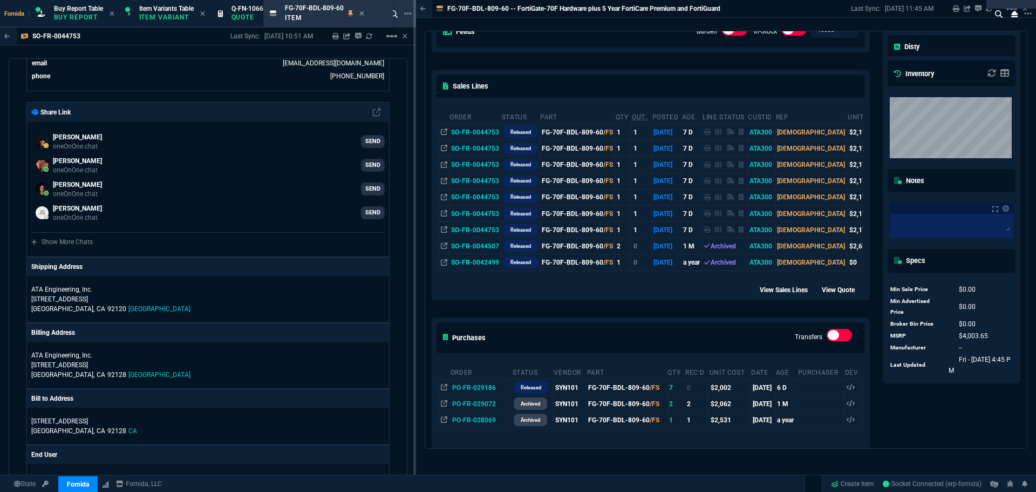
drag, startPoint x: 463, startPoint y: 16, endPoint x: 310, endPoint y: 19, distance: 152.8
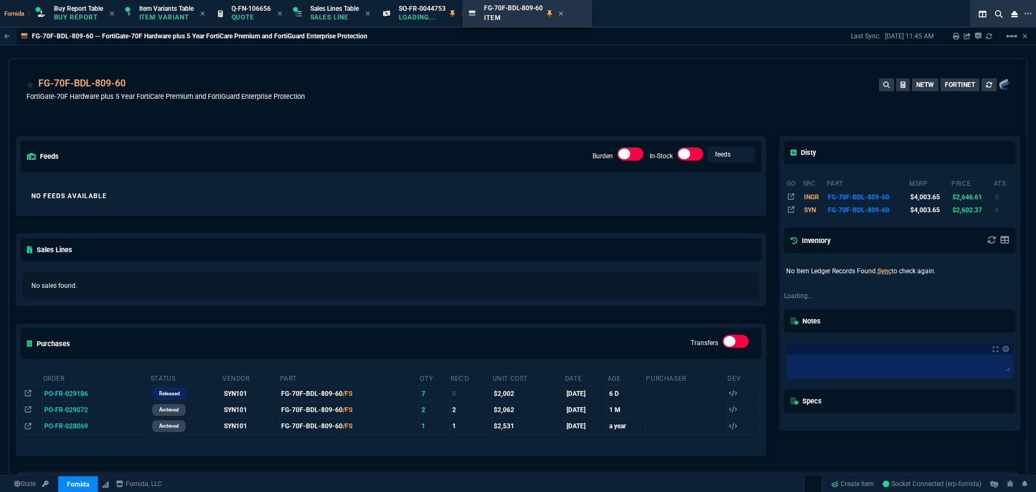
drag, startPoint x: 373, startPoint y: 11, endPoint x: 532, endPoint y: 11, distance: 158.7
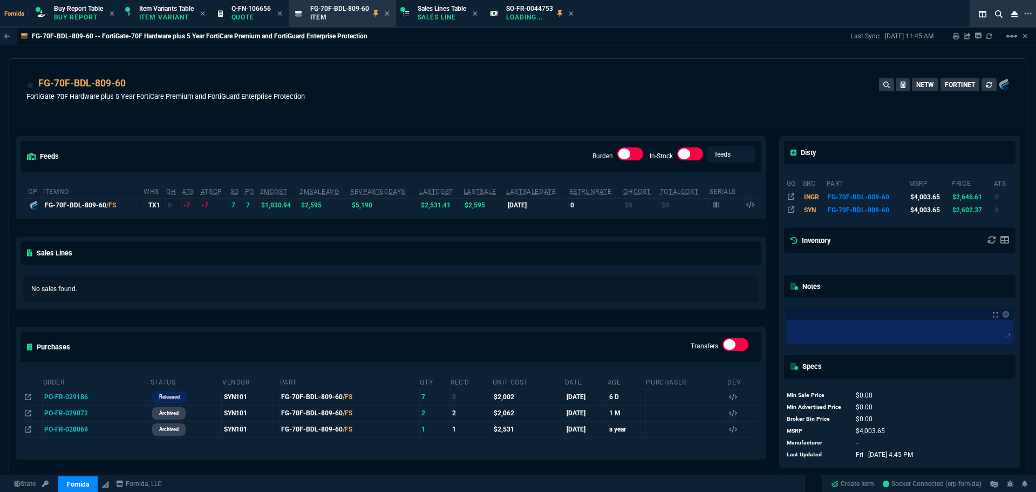
drag, startPoint x: 348, startPoint y: 8, endPoint x: 529, endPoint y: 8, distance: 180.8
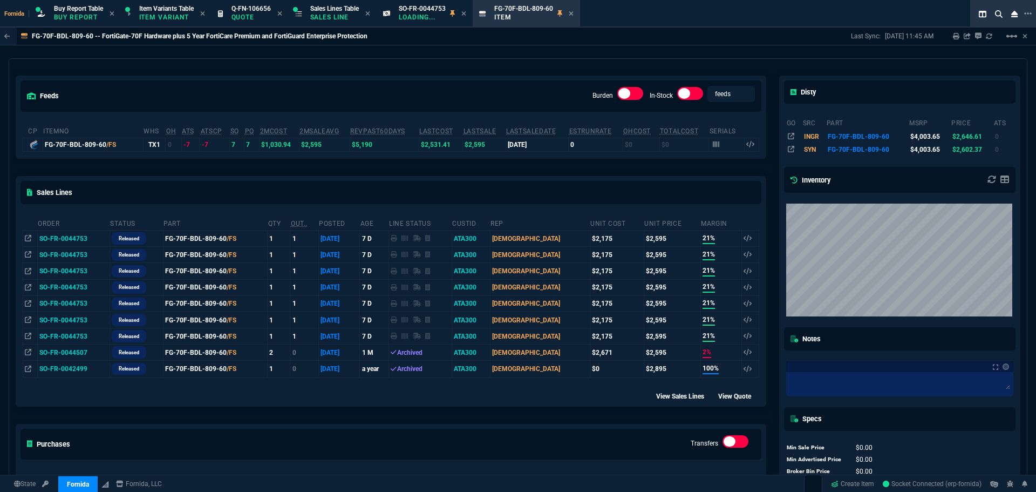
scroll to position [0, 0]
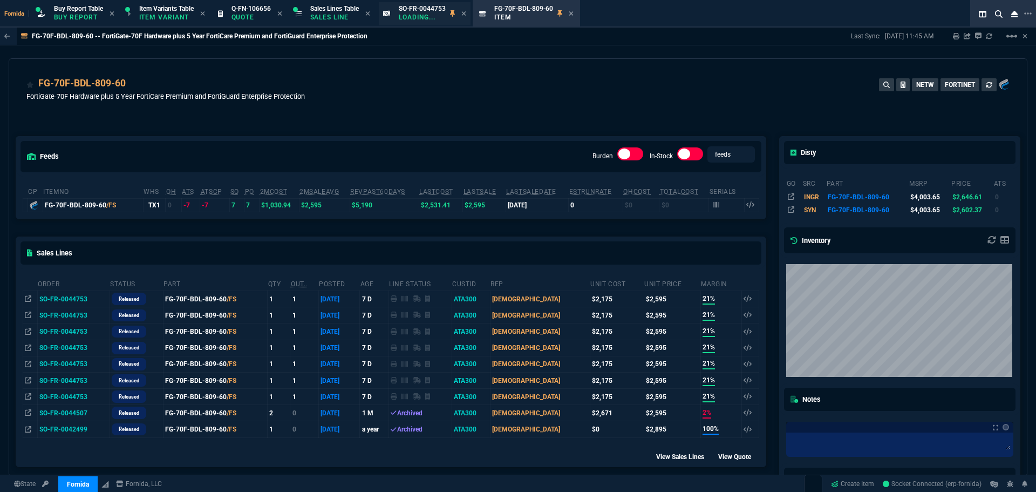
click at [432, 16] on p "Loading..." at bounding box center [422, 17] width 47 height 9
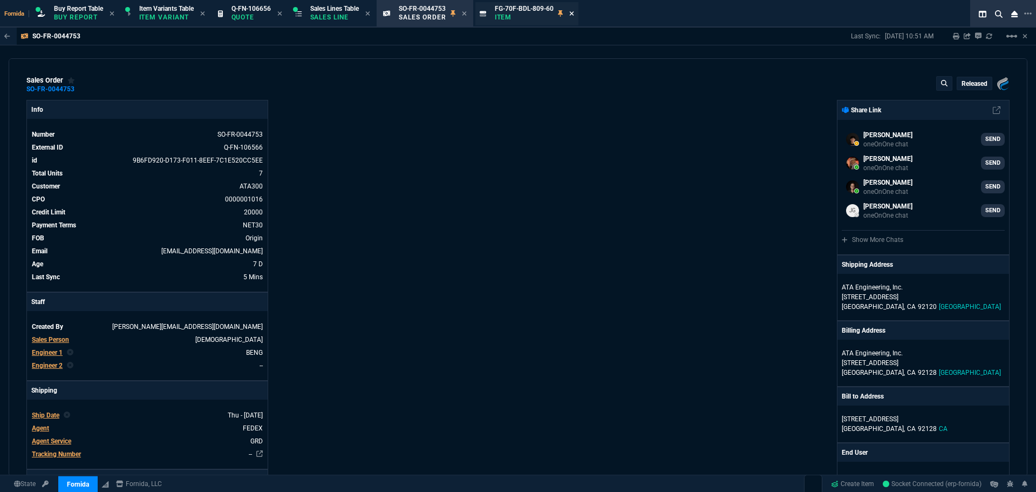
click at [574, 15] on icon at bounding box center [572, 13] width 5 height 6
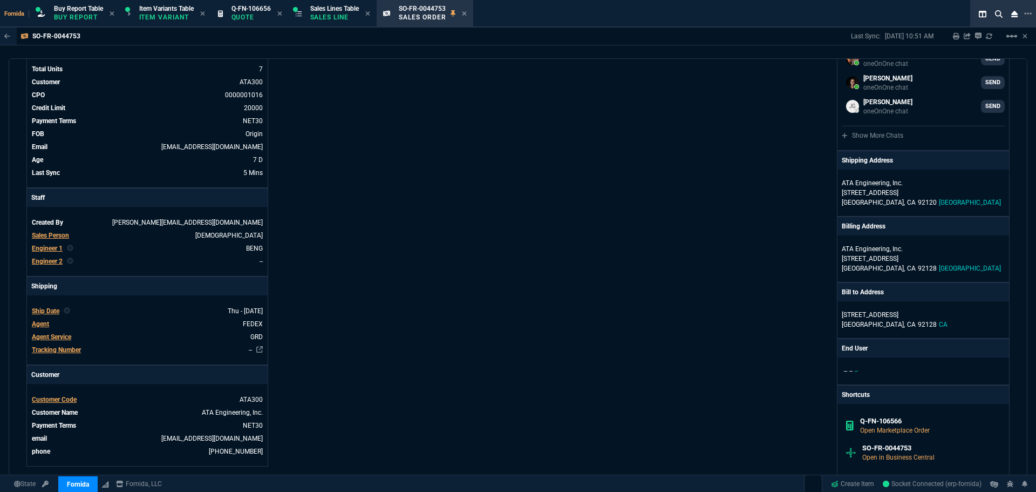
scroll to position [100, 0]
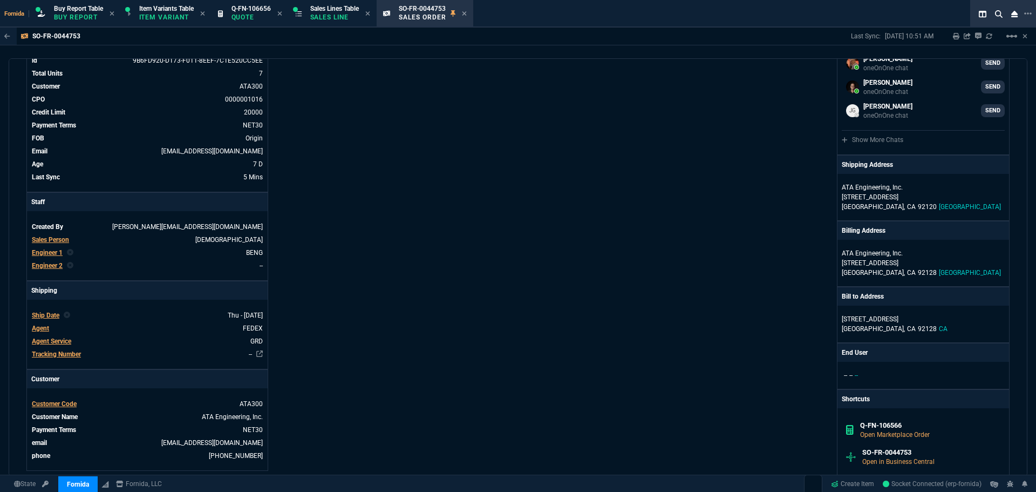
drag, startPoint x: 469, startPoint y: 15, endPoint x: 459, endPoint y: 18, distance: 10.8
click at [467, 15] on icon at bounding box center [464, 13] width 5 height 6
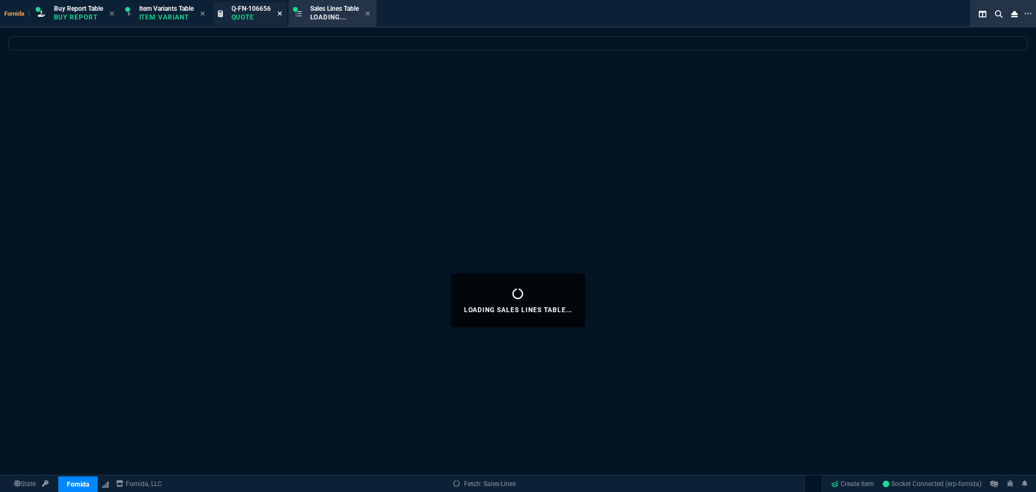
click at [281, 14] on icon at bounding box center [279, 13] width 5 height 6
select select
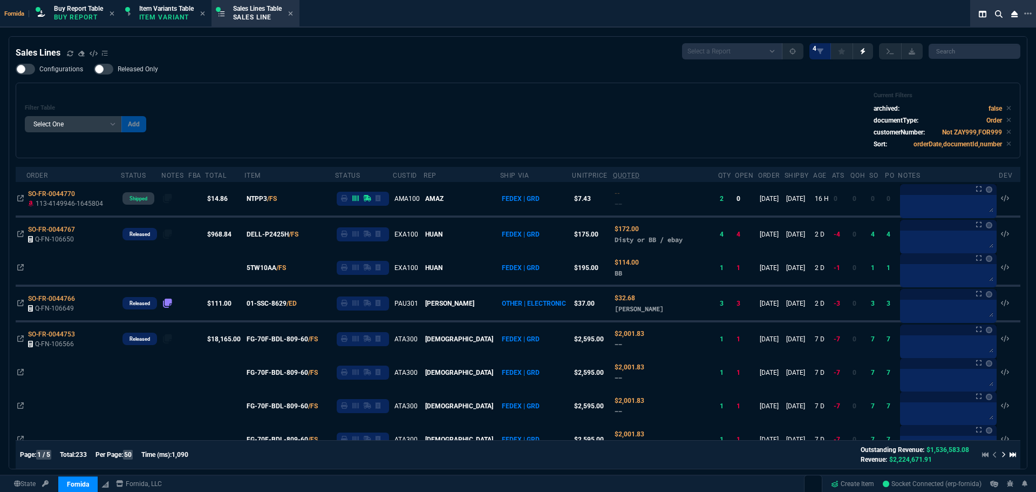
click at [370, 45] on div "Sales Lines Select a Report NEW QUERY SonicWall Sale AMZ (MTD) NEW QUERY INS100…" at bounding box center [518, 51] width 1005 height 16
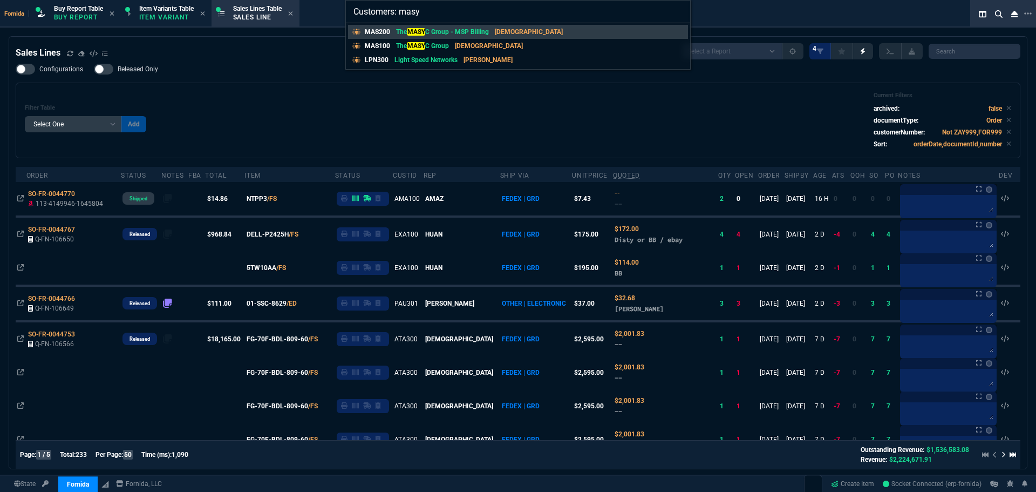
type input "Customers: masyc"
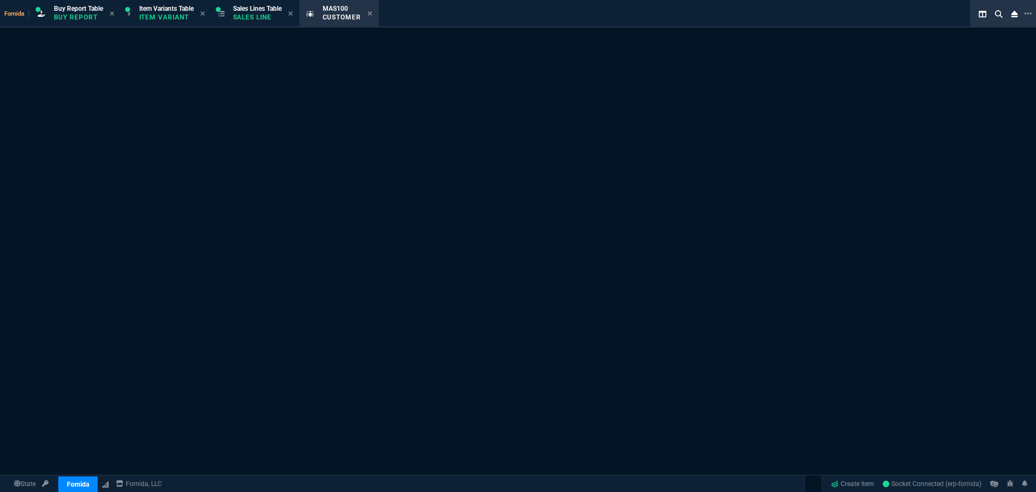
select select "1: quotes"
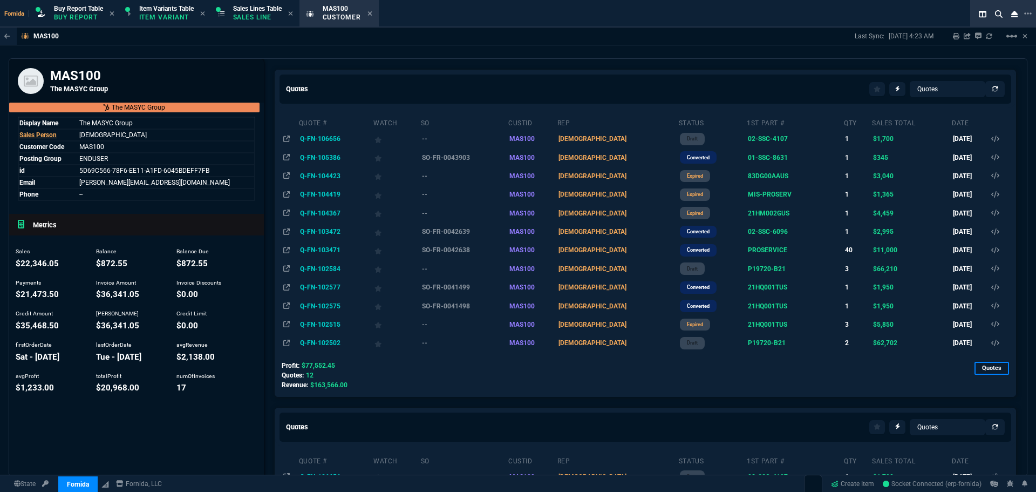
click at [334, 138] on td "Q-FN-106656" at bounding box center [336, 139] width 74 height 18
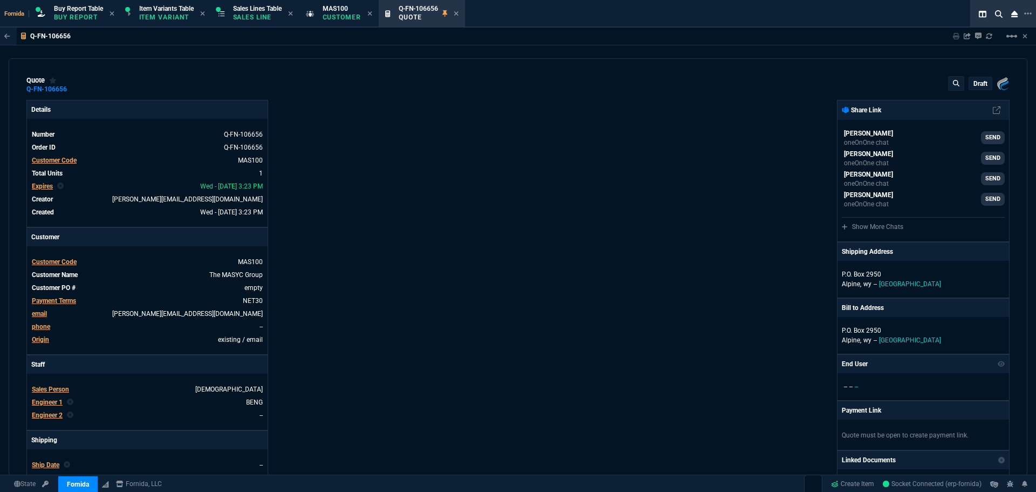
type input "28"
type input "471"
type input "10"
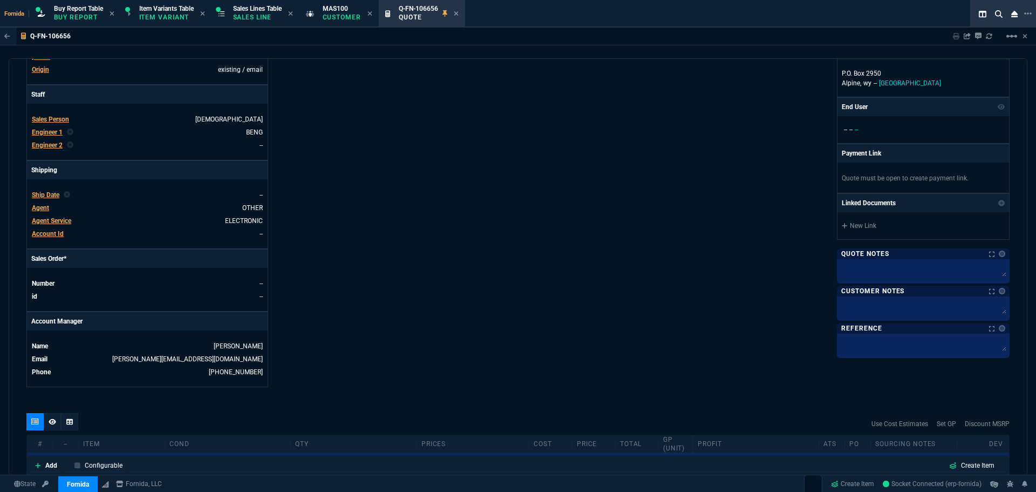
scroll to position [568, 0]
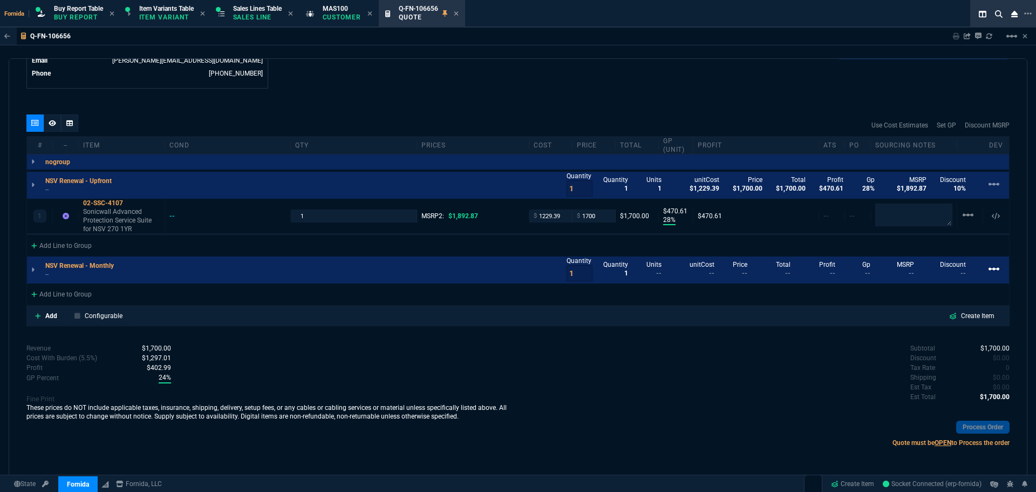
click at [990, 277] on nx-icon "linear_scale" at bounding box center [994, 270] width 13 height 17
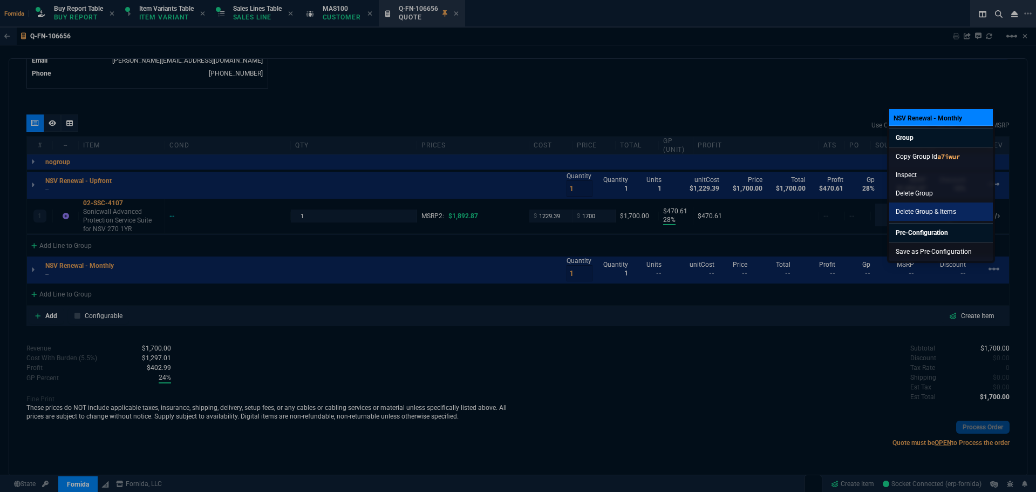
click at [941, 216] on link "Delete Group & Items" at bounding box center [942, 211] width 104 height 18
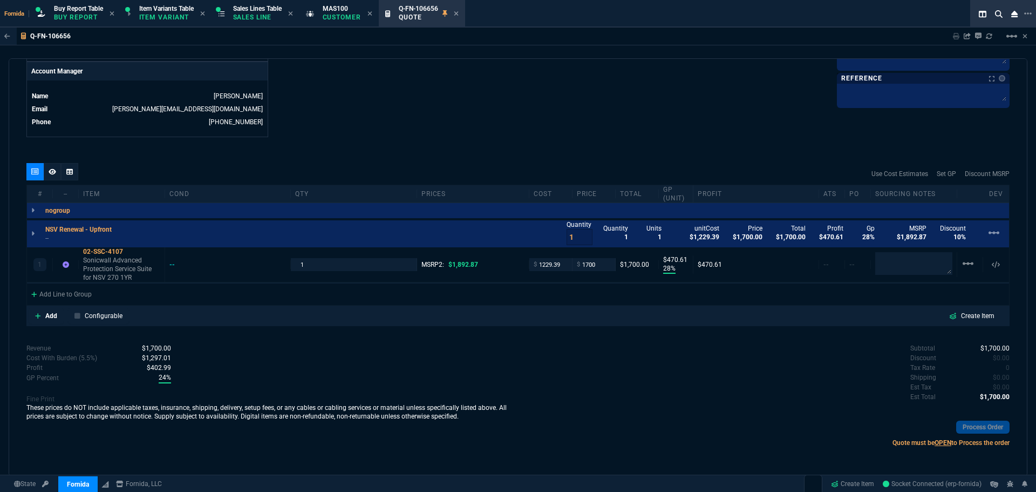
scroll to position [520, 0]
click at [128, 250] on icon at bounding box center [130, 251] width 6 height 6
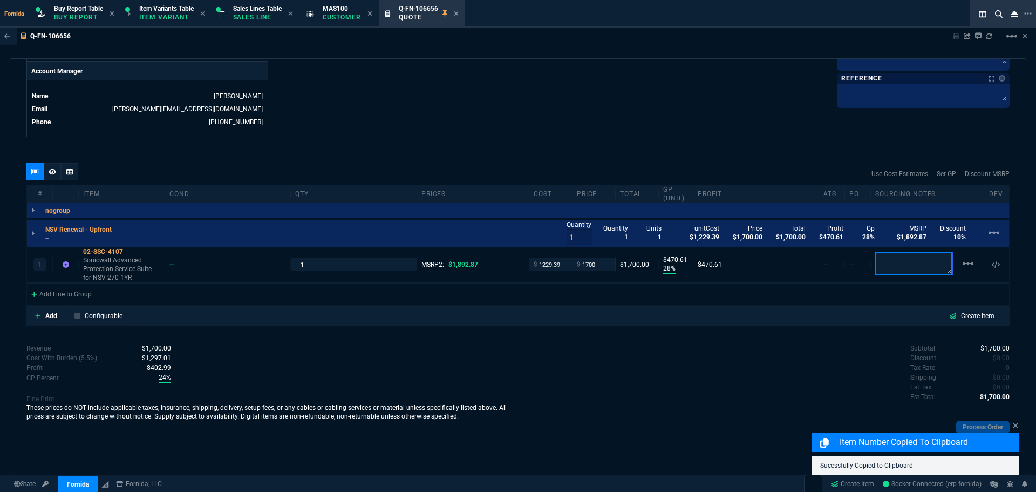
drag, startPoint x: 900, startPoint y: 263, endPoint x: 774, endPoint y: 222, distance: 132.8
click at [900, 263] on textarea at bounding box center [914, 263] width 77 height 23
paste textarea "0040103D6702"
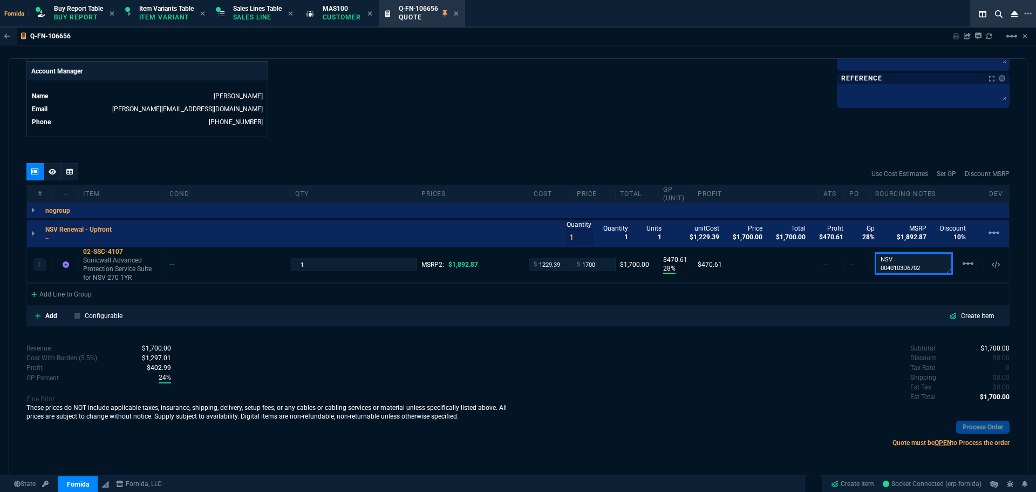
type textarea "NSV 0040103D6702"
click at [714, 169] on div "Use Cost Estimates Set GP Discount MSRP" at bounding box center [518, 174] width 984 height 22
click at [899, 268] on textarea "NSV 0040103D6702" at bounding box center [914, 263] width 77 height 23
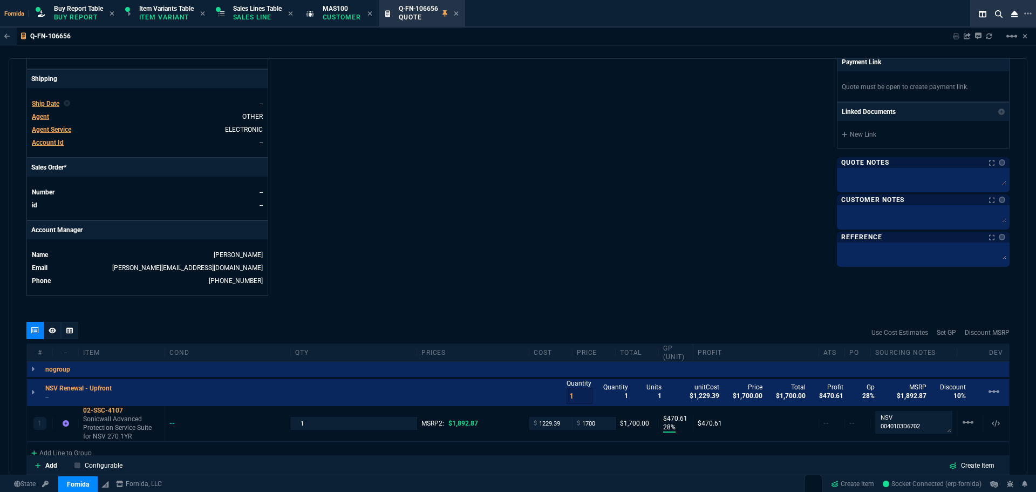
scroll to position [358, 0]
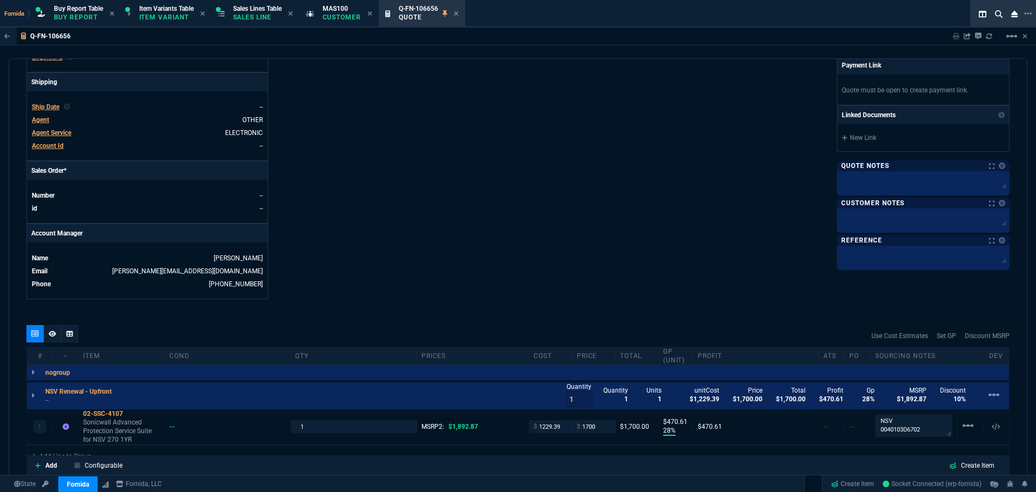
click at [737, 212] on div "Fornida, LLC [STREET_ADDRESS] Share Link [PERSON_NAME] oneOnOne chat SEND [PERS…" at bounding box center [764, 20] width 492 height 557
click at [860, 171] on div "Quote Notes Quote Notes" at bounding box center [923, 165] width 173 height 11
click at [869, 183] on textarea at bounding box center [923, 181] width 168 height 16
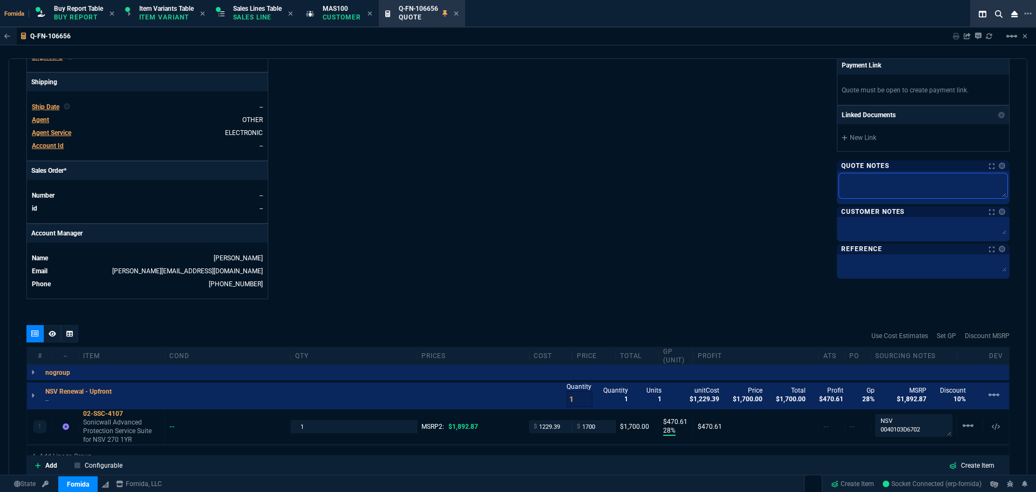
paste textarea "NSV 0040103D6702"
type textarea "NSV 0040103D6702"
click at [708, 187] on div "Fornida, LLC [STREET_ADDRESS] Share Link [PERSON_NAME] oneOnOne chat SEND [PERS…" at bounding box center [764, 20] width 492 height 557
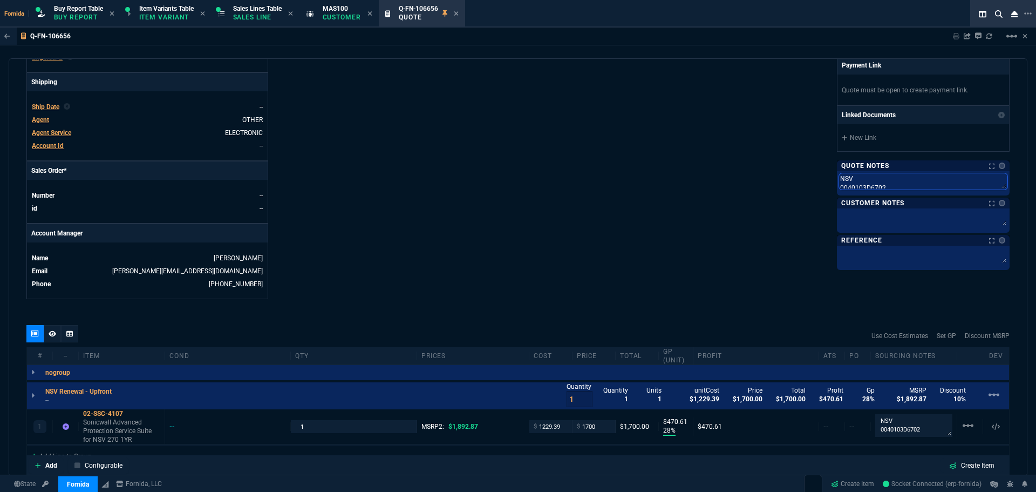
click at [871, 182] on textarea "NSV 0040103D6702" at bounding box center [923, 181] width 168 height 16
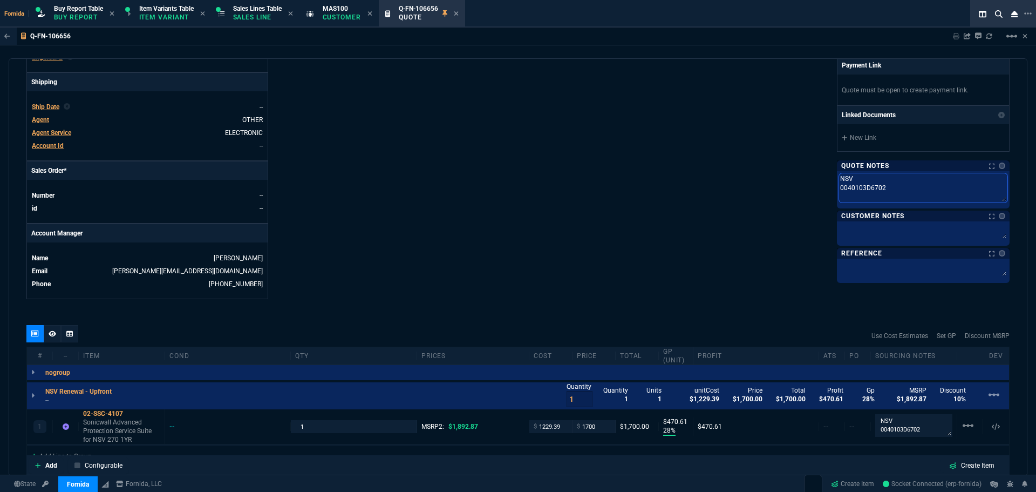
click at [839, 189] on textarea "NSV 0040103D6702" at bounding box center [923, 187] width 168 height 29
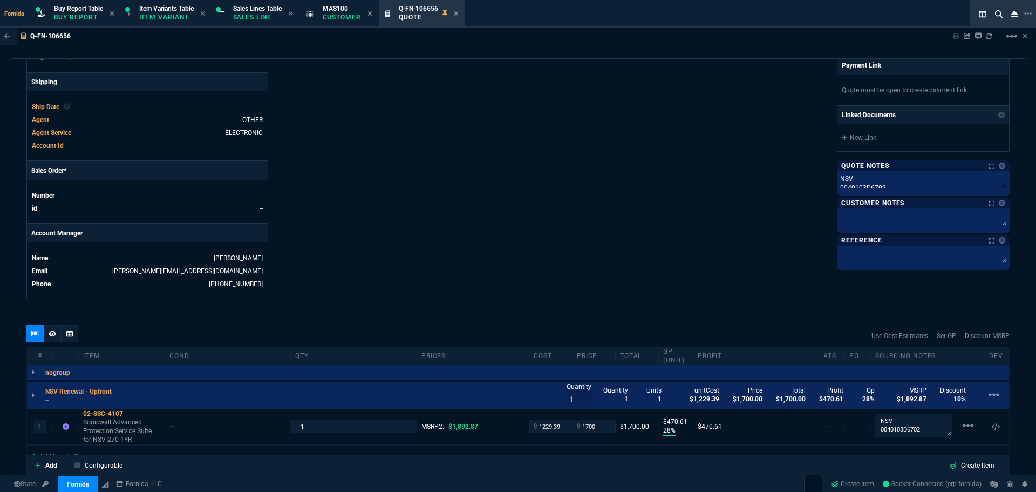
click at [734, 216] on div "Fornida, LLC [STREET_ADDRESS] Share Link [PERSON_NAME] oneOnOne chat SEND [PERS…" at bounding box center [764, 20] width 492 height 557
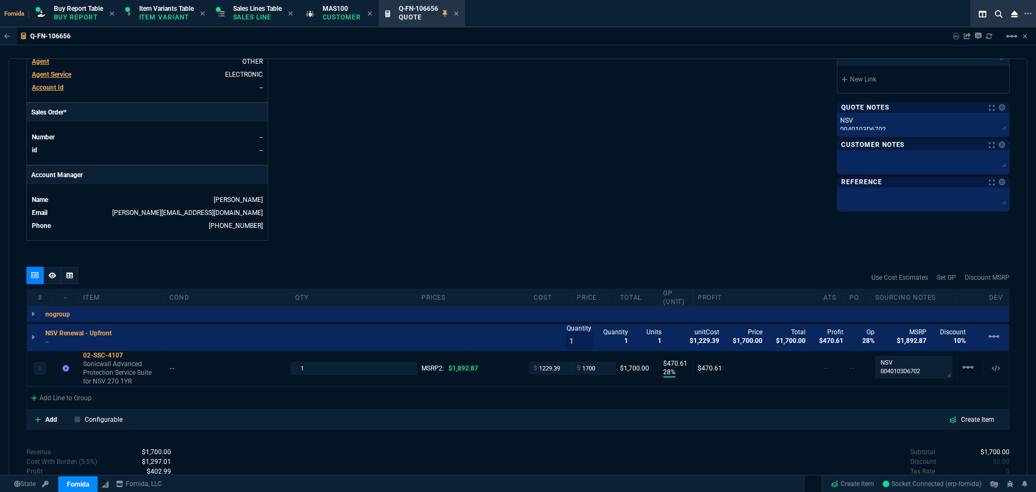
scroll to position [466, 0]
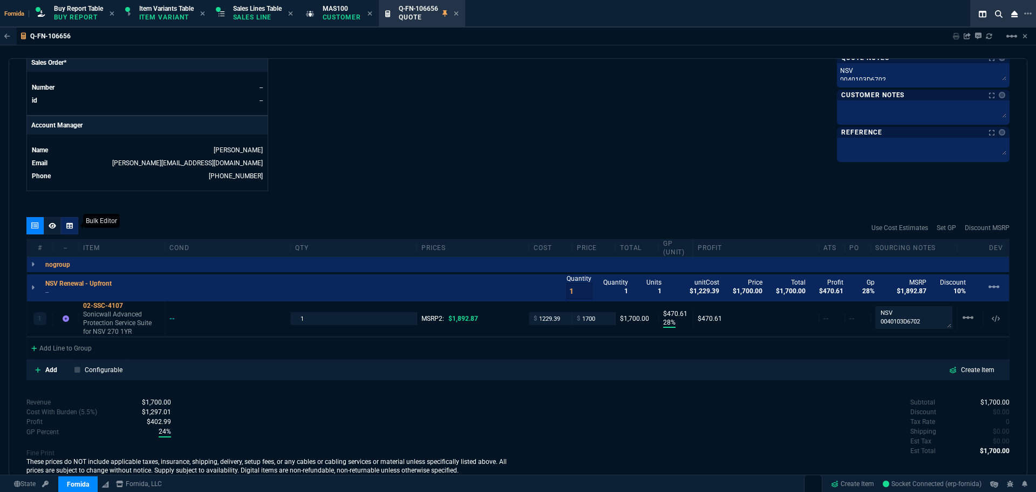
drag, startPoint x: 50, startPoint y: 227, endPoint x: 61, endPoint y: 231, distance: 11.4
click at [50, 227] on icon at bounding box center [53, 225] width 8 height 6
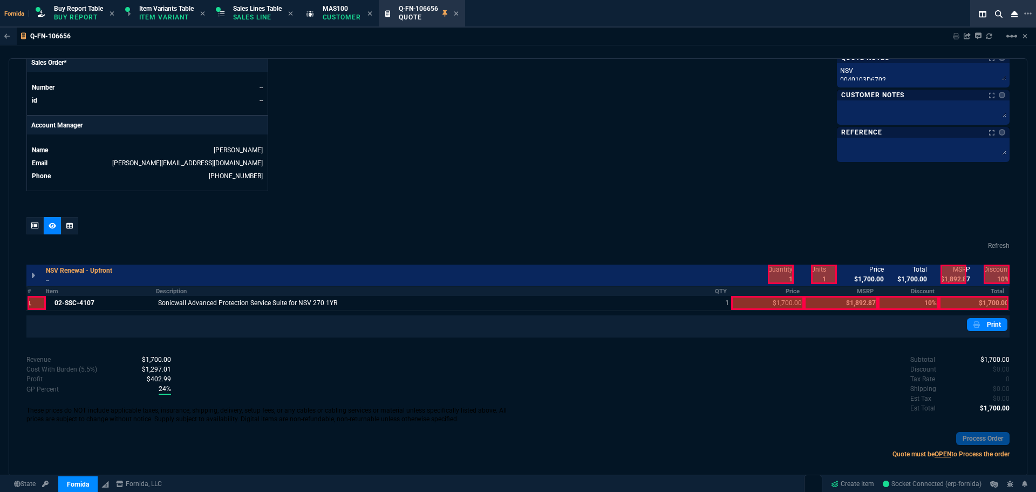
click at [39, 225] on div at bounding box center [34, 225] width 17 height 17
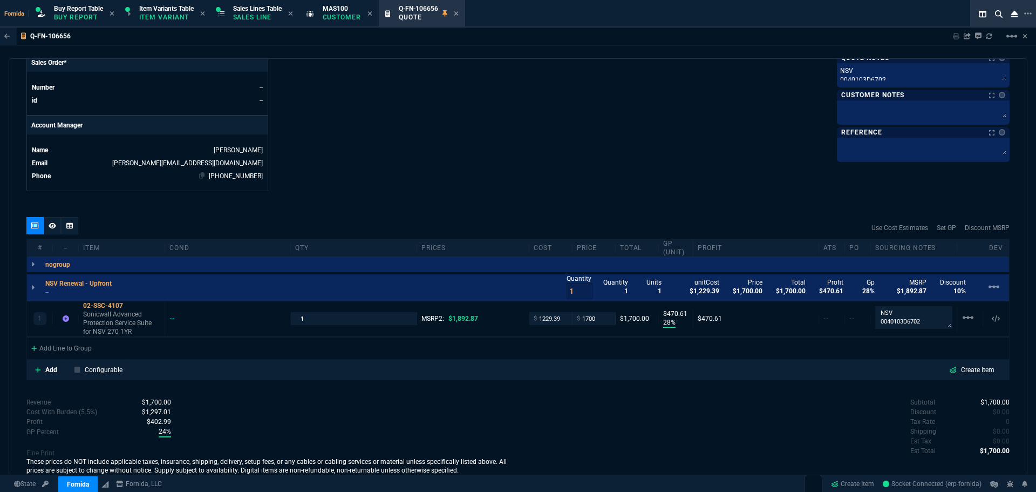
type input "28"
type input "471"
type input "10"
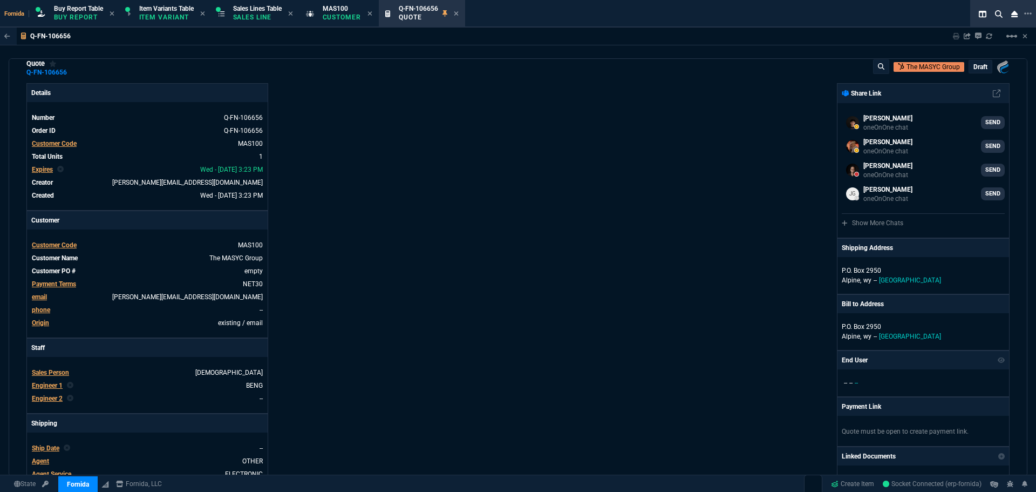
scroll to position [0, 0]
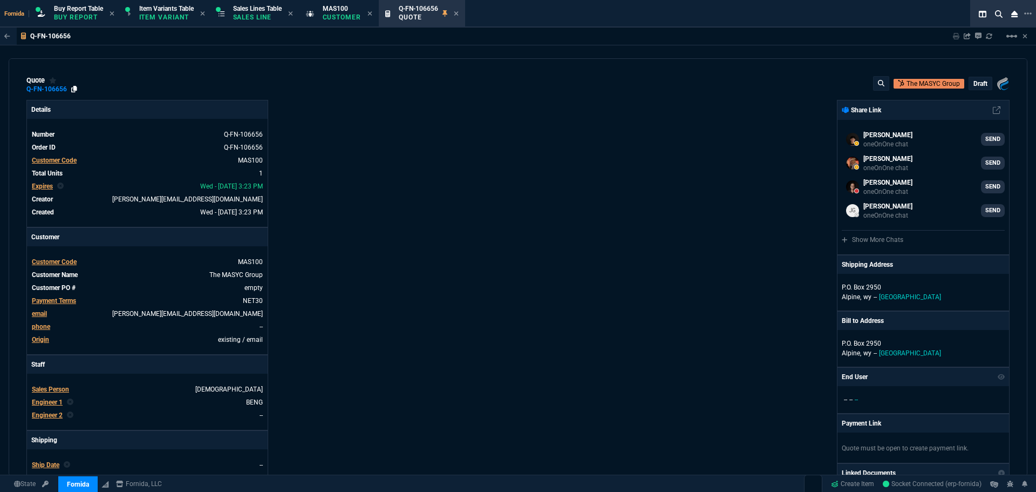
click at [73, 91] on icon at bounding box center [74, 89] width 6 height 6
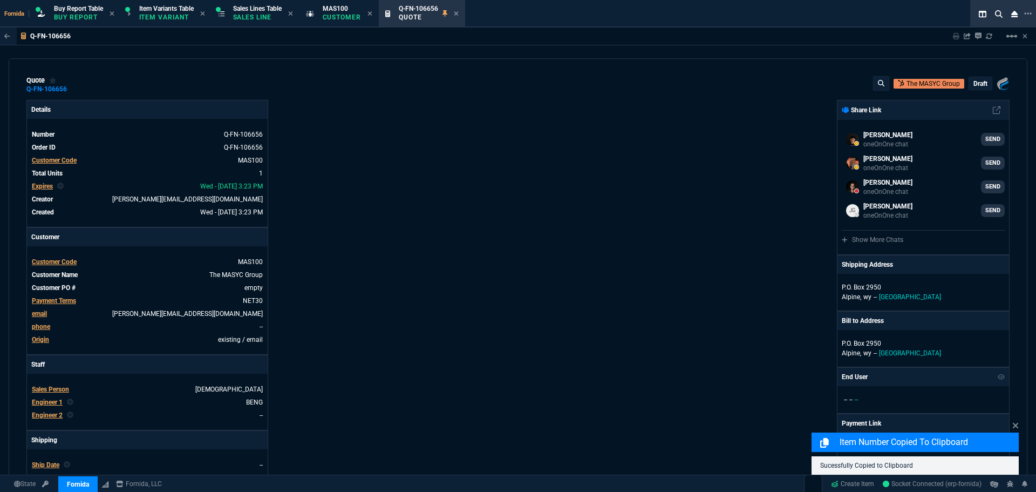
click at [694, 104] on div "Fornida, LLC [STREET_ADDRESS] Share Link [PERSON_NAME] oneOnOne chat SEND [PERS…" at bounding box center [764, 378] width 492 height 557
click at [974, 82] on p "draft" at bounding box center [981, 83] width 14 height 9
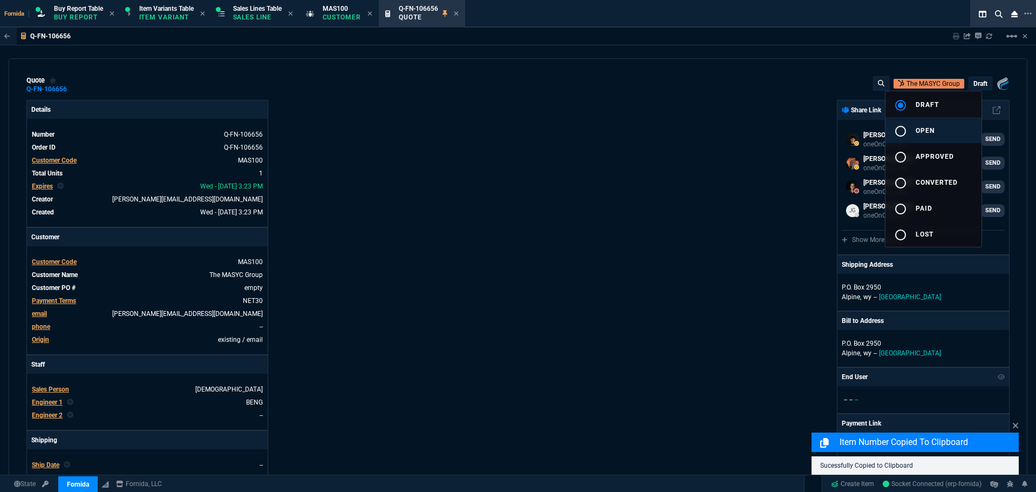
click at [919, 141] on button "radio_button_unchecked open" at bounding box center [934, 130] width 96 height 26
click at [686, 157] on div at bounding box center [518, 246] width 1036 height 492
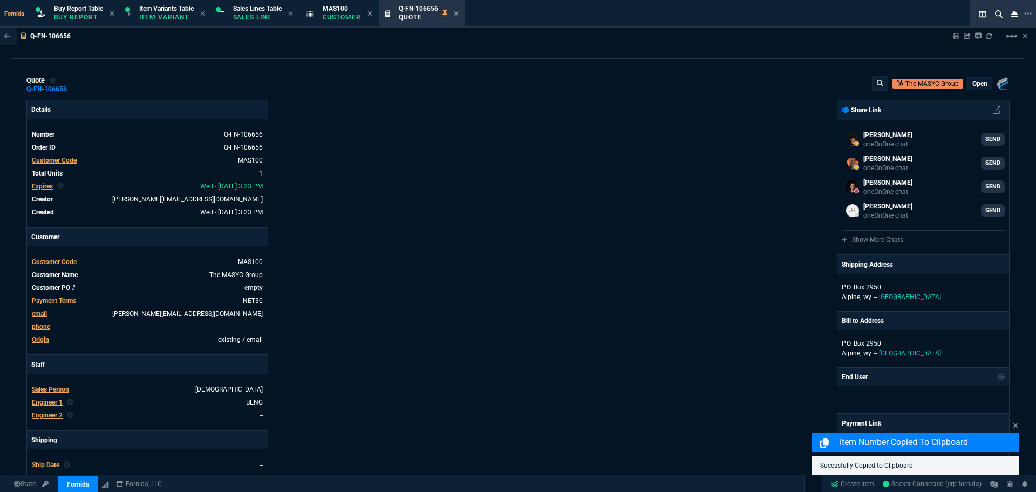
click at [692, 156] on div "Fornida, LLC [STREET_ADDRESS] Share Link [PERSON_NAME] oneOnOne chat SEND [PERS…" at bounding box center [764, 378] width 492 height 557
type input "28"
type input "471"
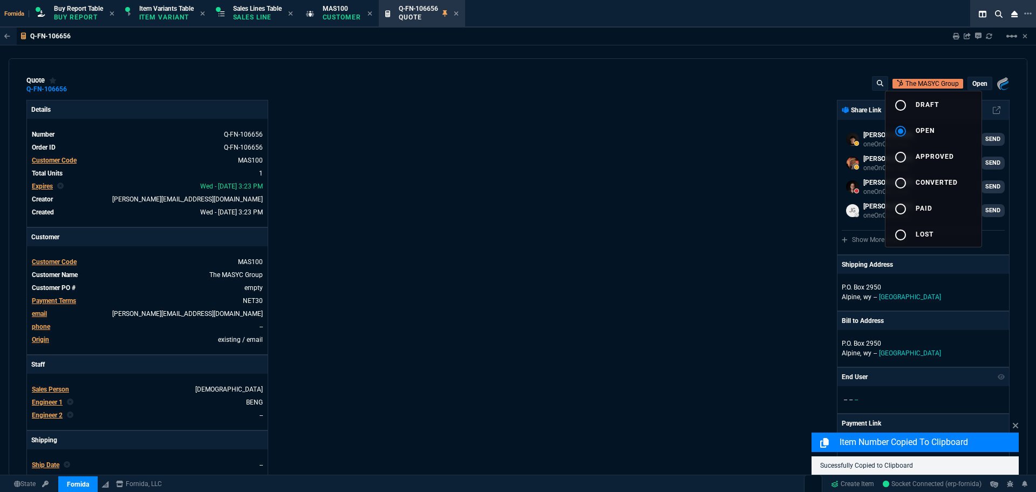
type input "10"
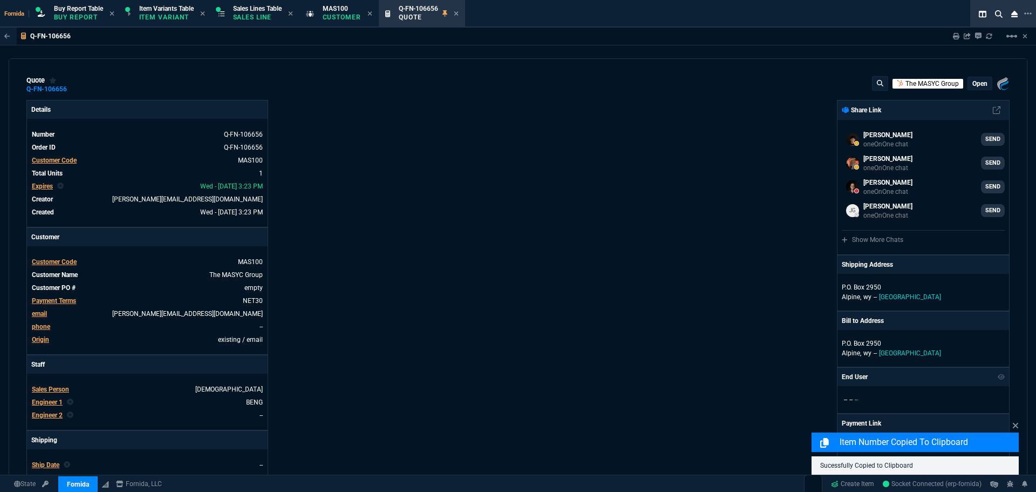
click at [906, 86] on p "The MASYC Group" at bounding box center [932, 84] width 53 height 10
click at [556, 118] on div "Fornida, LLC [STREET_ADDRESS] Share Link [PERSON_NAME] oneOnOne chat SEND [PERS…" at bounding box center [764, 378] width 492 height 557
click at [956, 38] on icon at bounding box center [956, 36] width 6 height 6
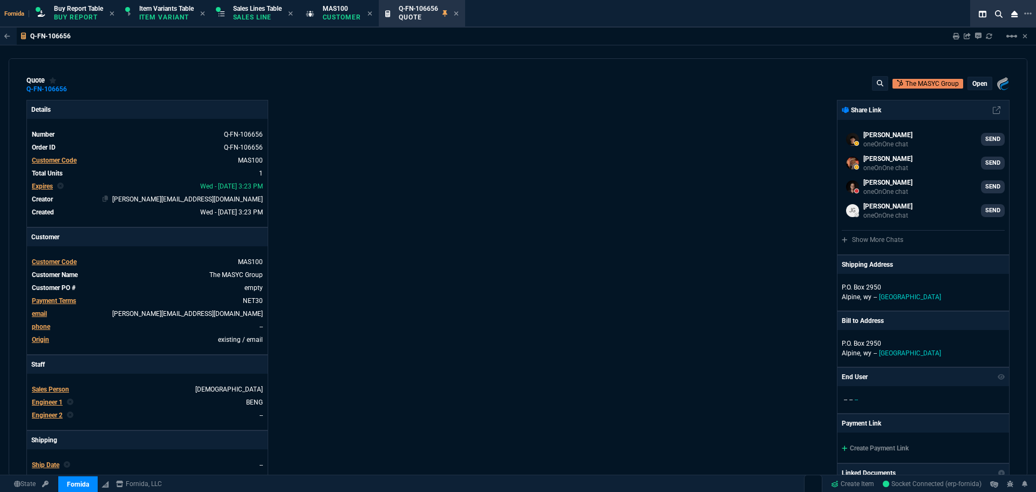
type input "28"
type input "471"
type input "10"
click at [257, 158] on link "MAS100" at bounding box center [250, 161] width 25 height 8
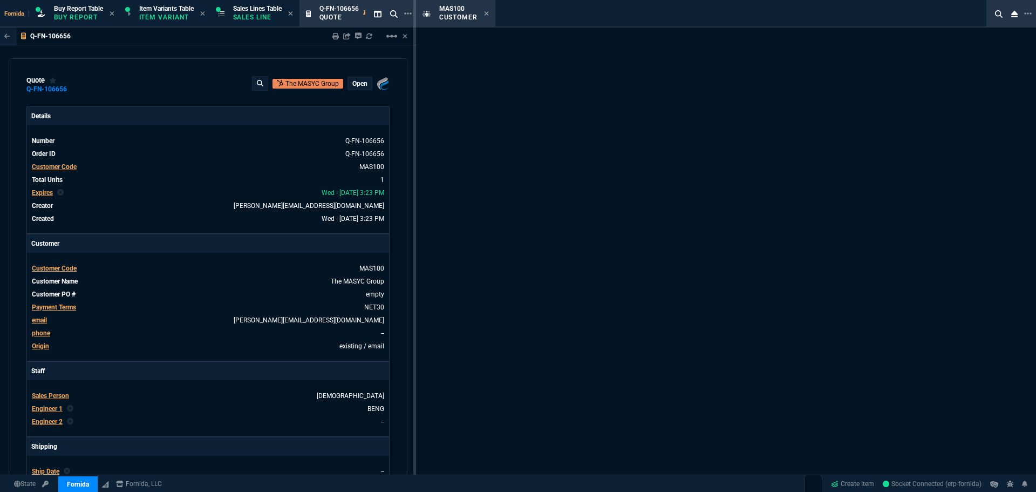
select select "1: quotes"
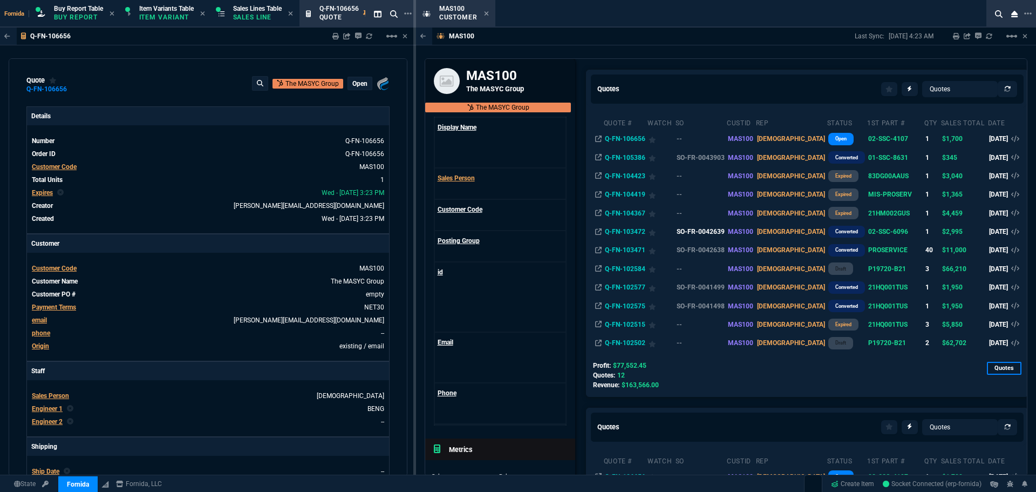
click at [718, 231] on td "SO-FR-0042639" at bounding box center [700, 231] width 51 height 18
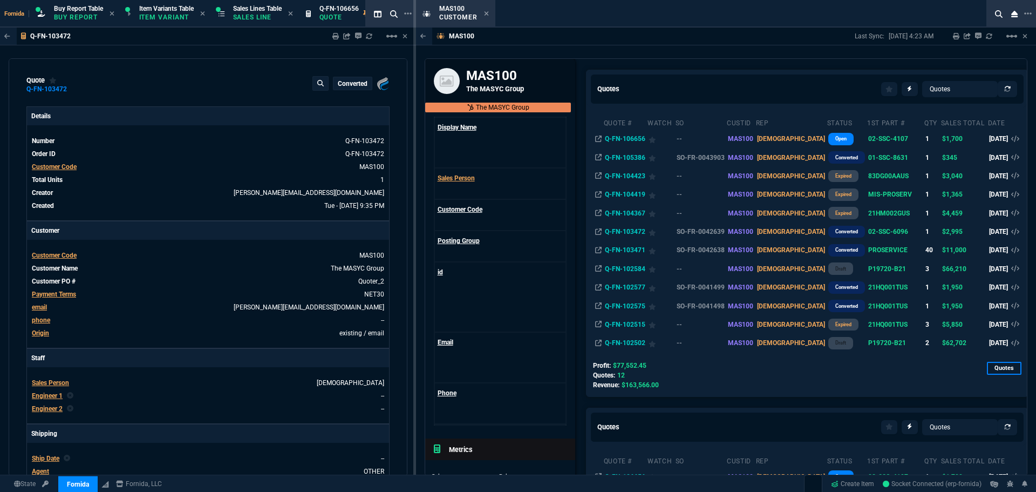
type input "3290"
type input "100"
type input "2995"
type input "9"
click at [487, 13] on icon at bounding box center [487, 13] width 4 height 4
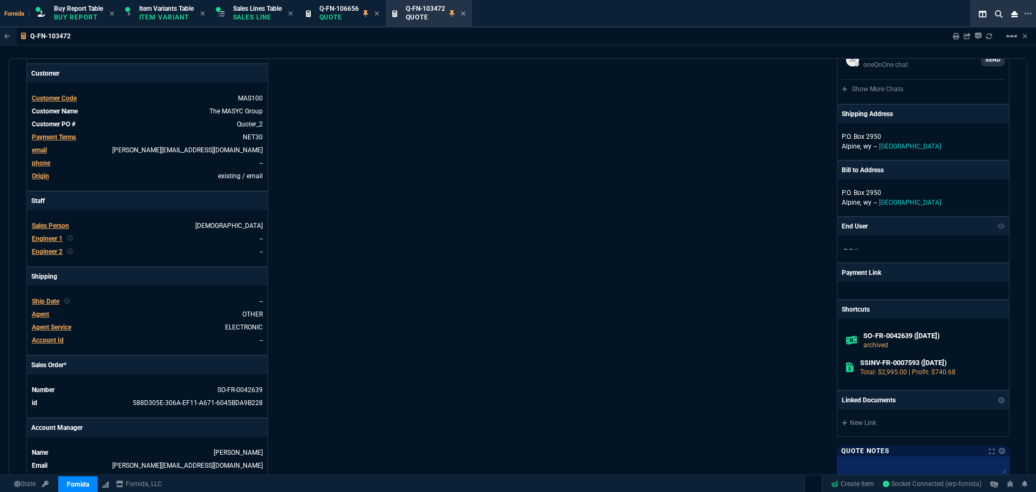
scroll to position [36, 0]
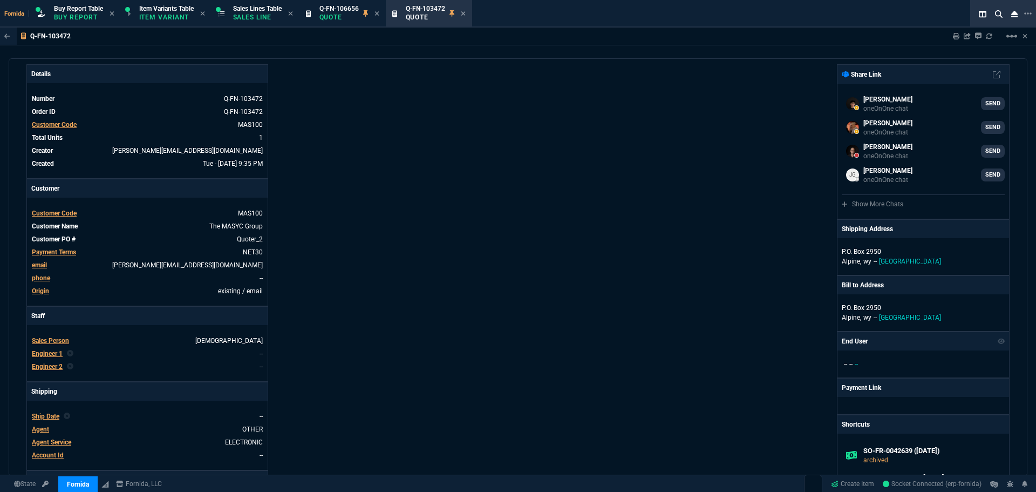
click at [466, 12] on icon at bounding box center [463, 13] width 5 height 6
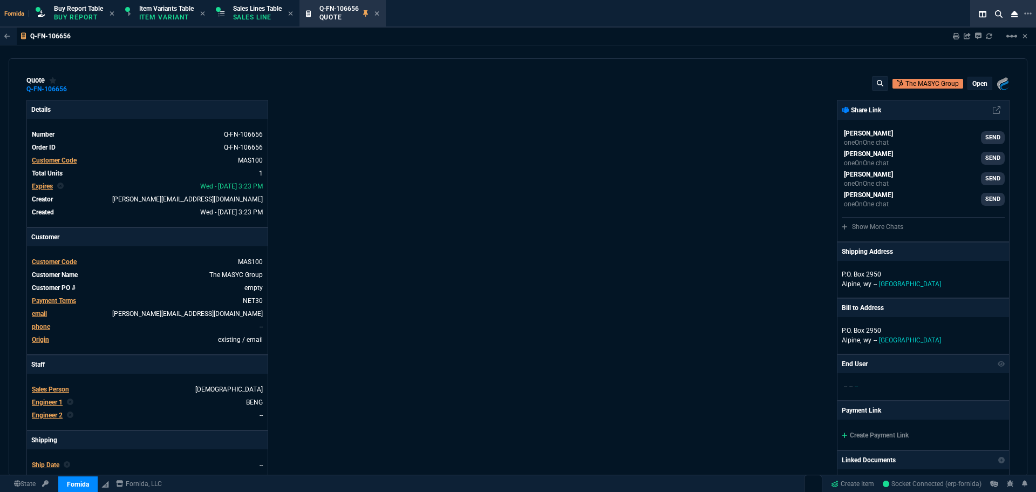
type input "28"
type input "471"
type input "10"
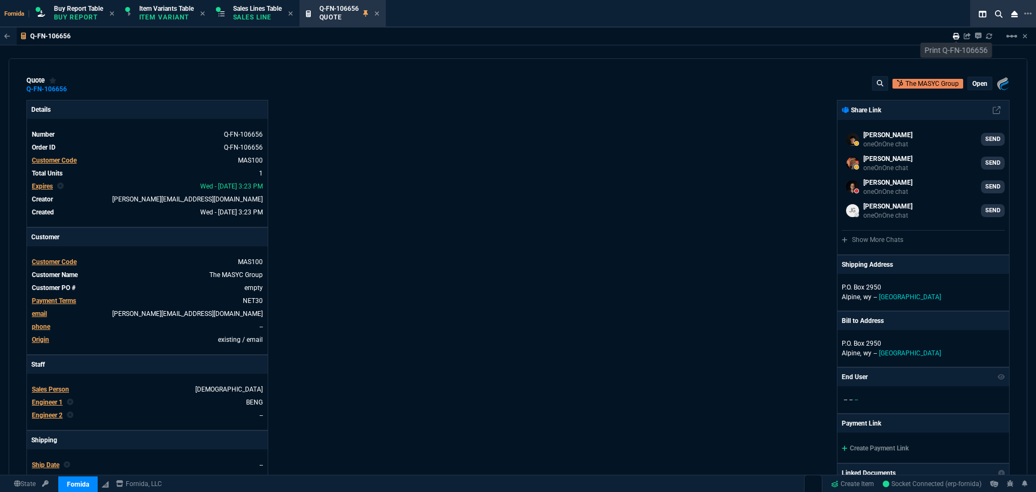
click at [956, 37] on icon at bounding box center [956, 36] width 6 height 6
type input "28"
type input "471"
type input "10"
